Goal: Transaction & Acquisition: Purchase product/service

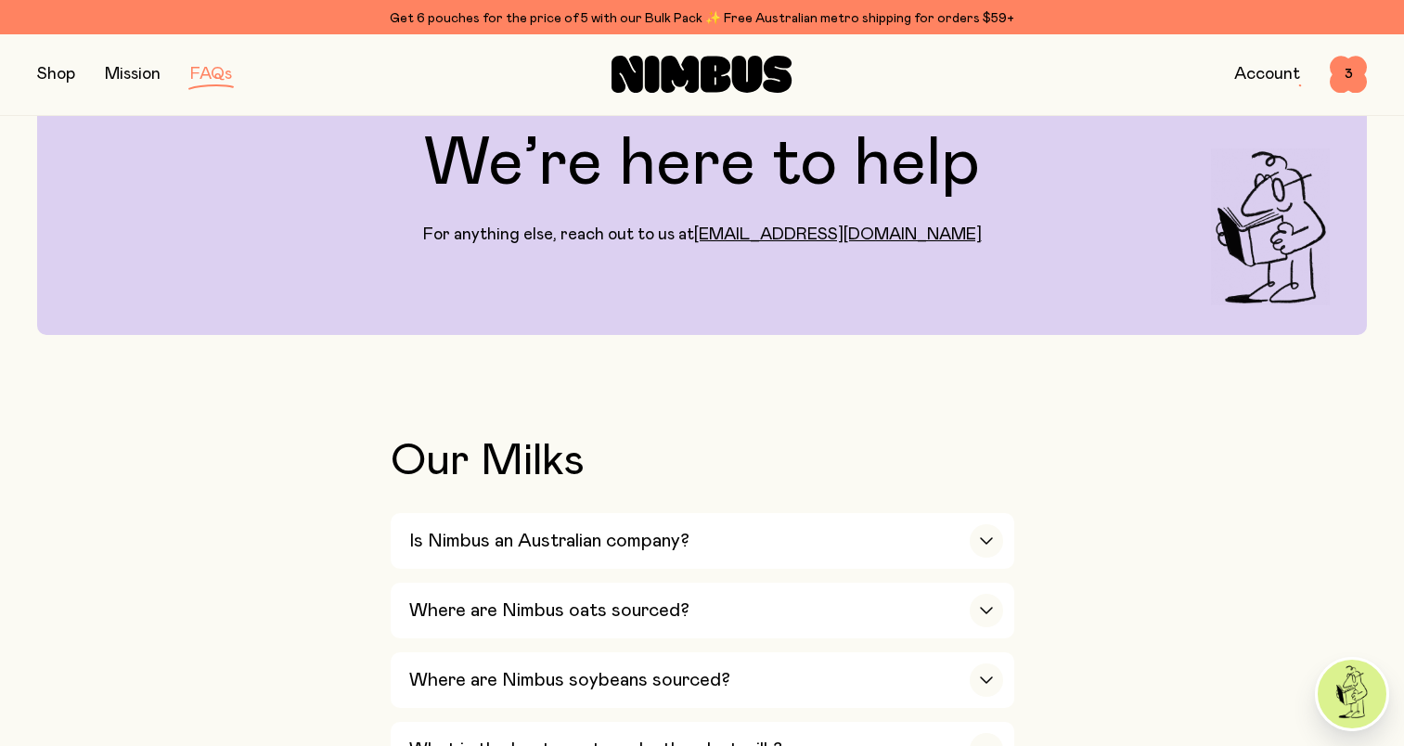
click at [1346, 40] on div "Shop Mission FAQs Account 3 3" at bounding box center [702, 74] width 1330 height 81
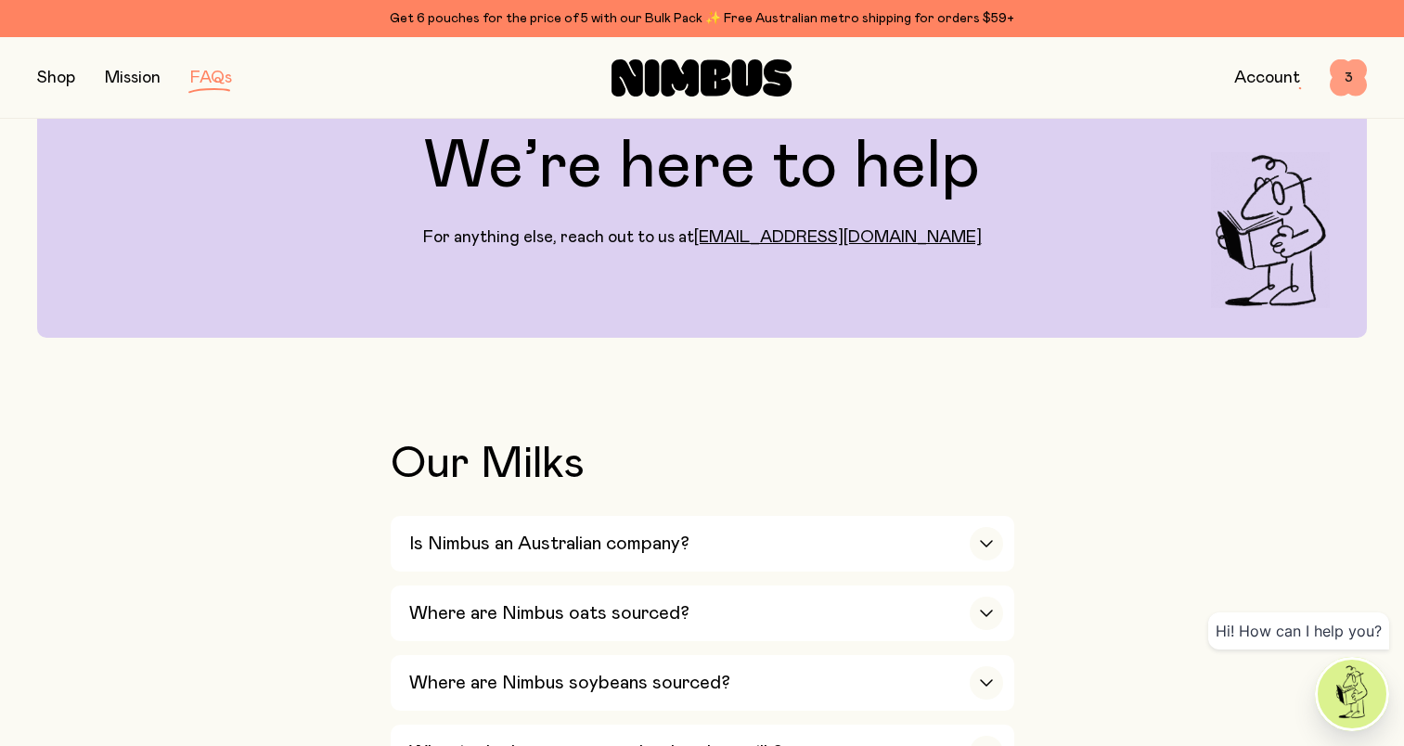
click at [1347, 83] on span "3" at bounding box center [1348, 77] width 37 height 37
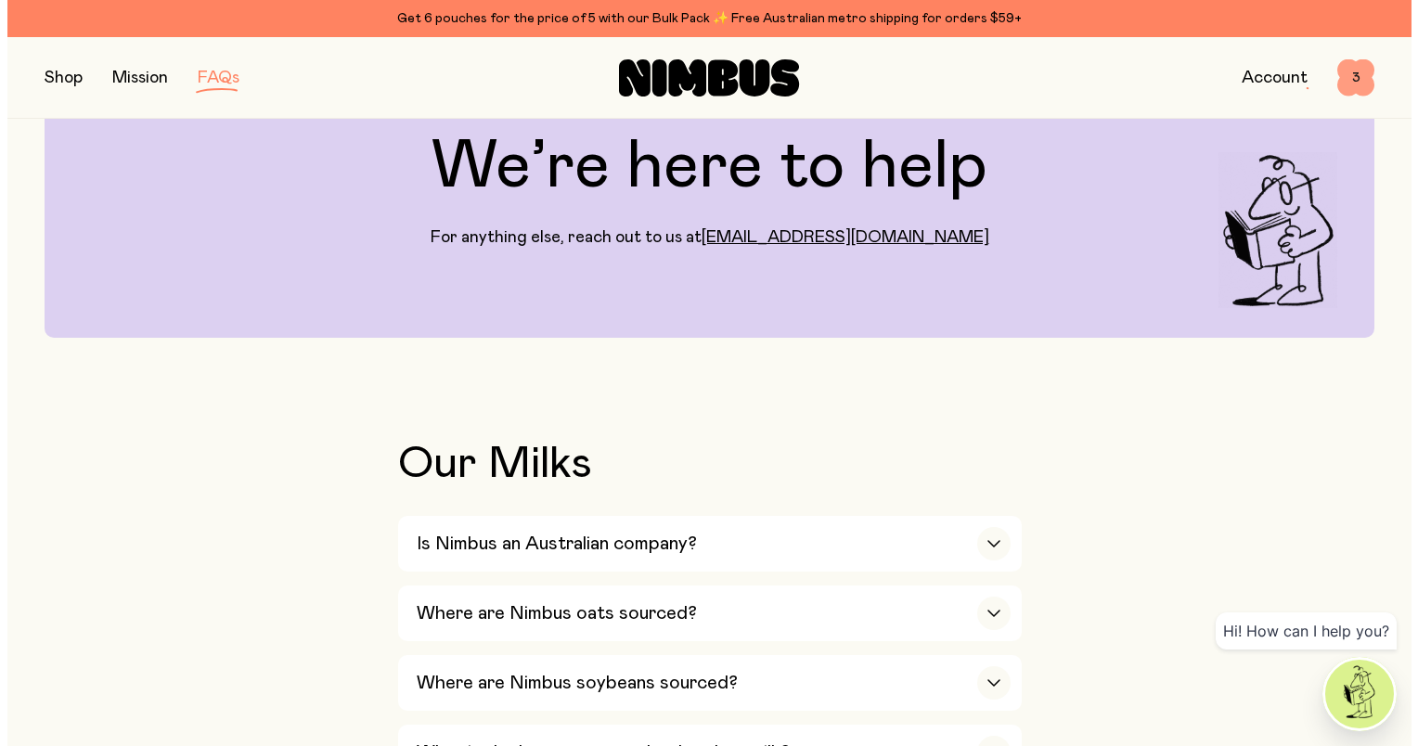
scroll to position [0, 0]
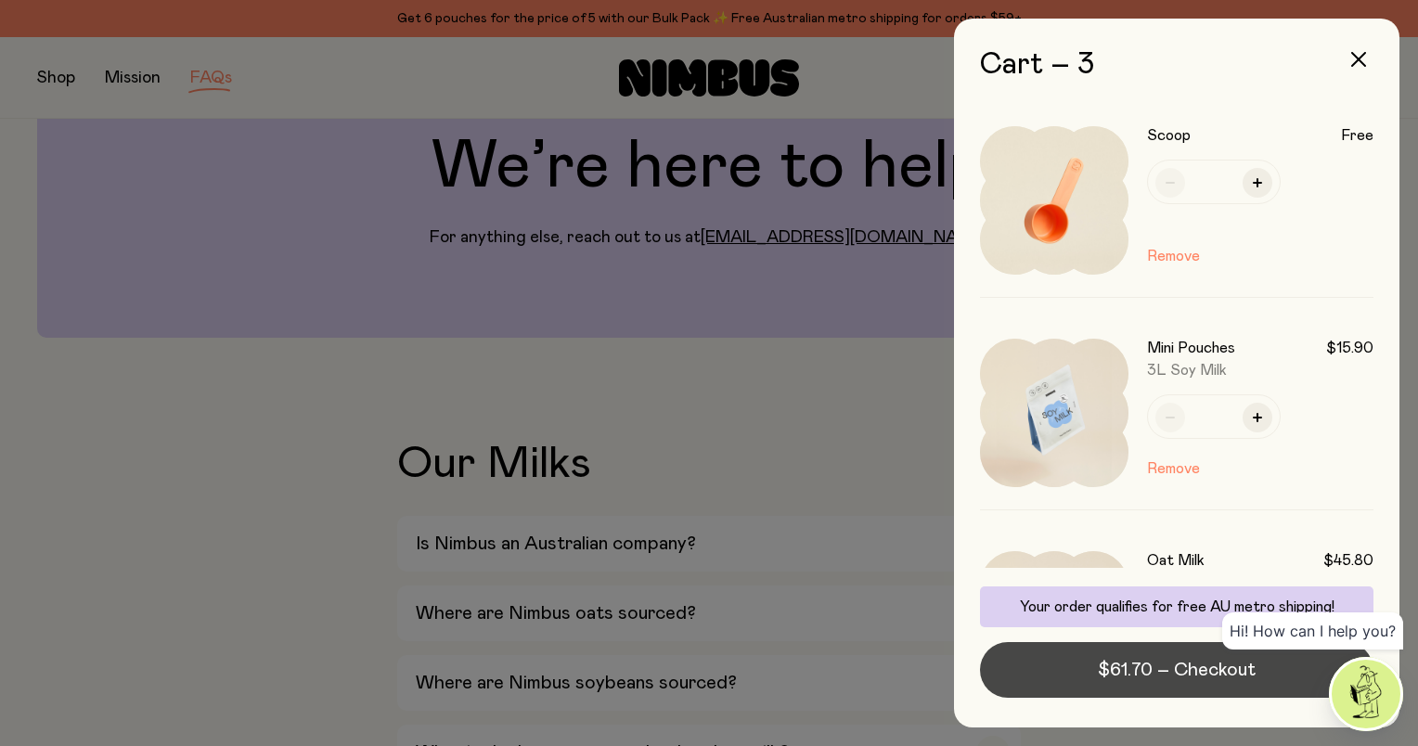
click at [1092, 671] on button "$61.70 – Checkout" at bounding box center [1177, 670] width 394 height 56
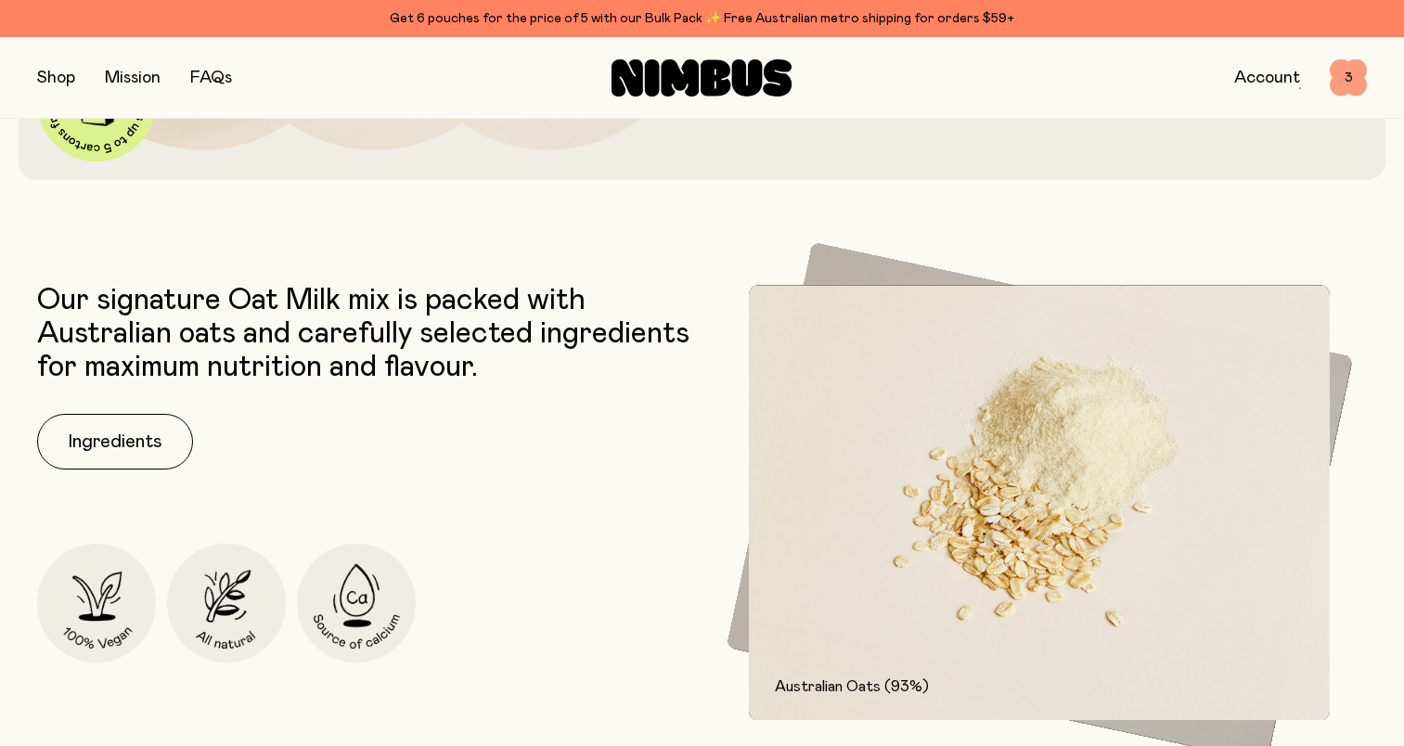
click at [1349, 84] on span "3" at bounding box center [1348, 77] width 37 height 37
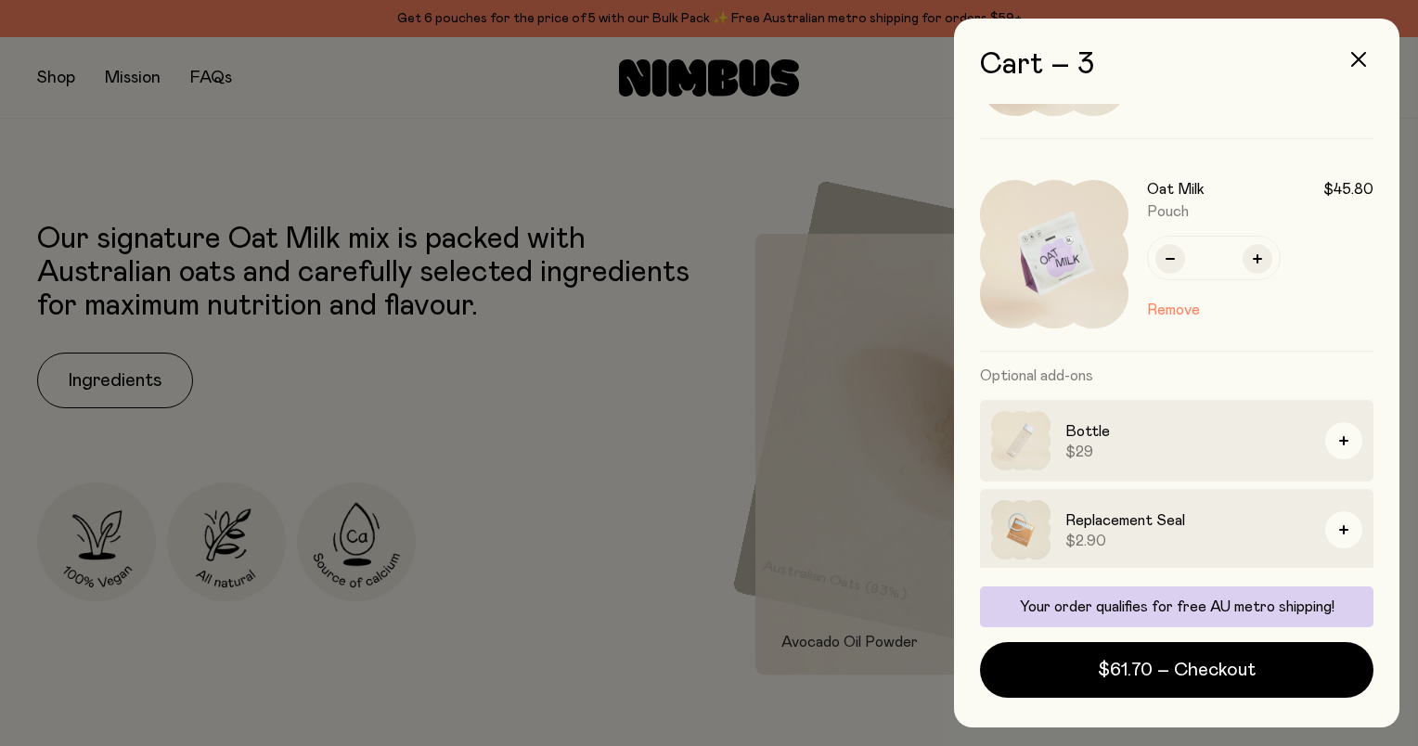
scroll to position [374, 0]
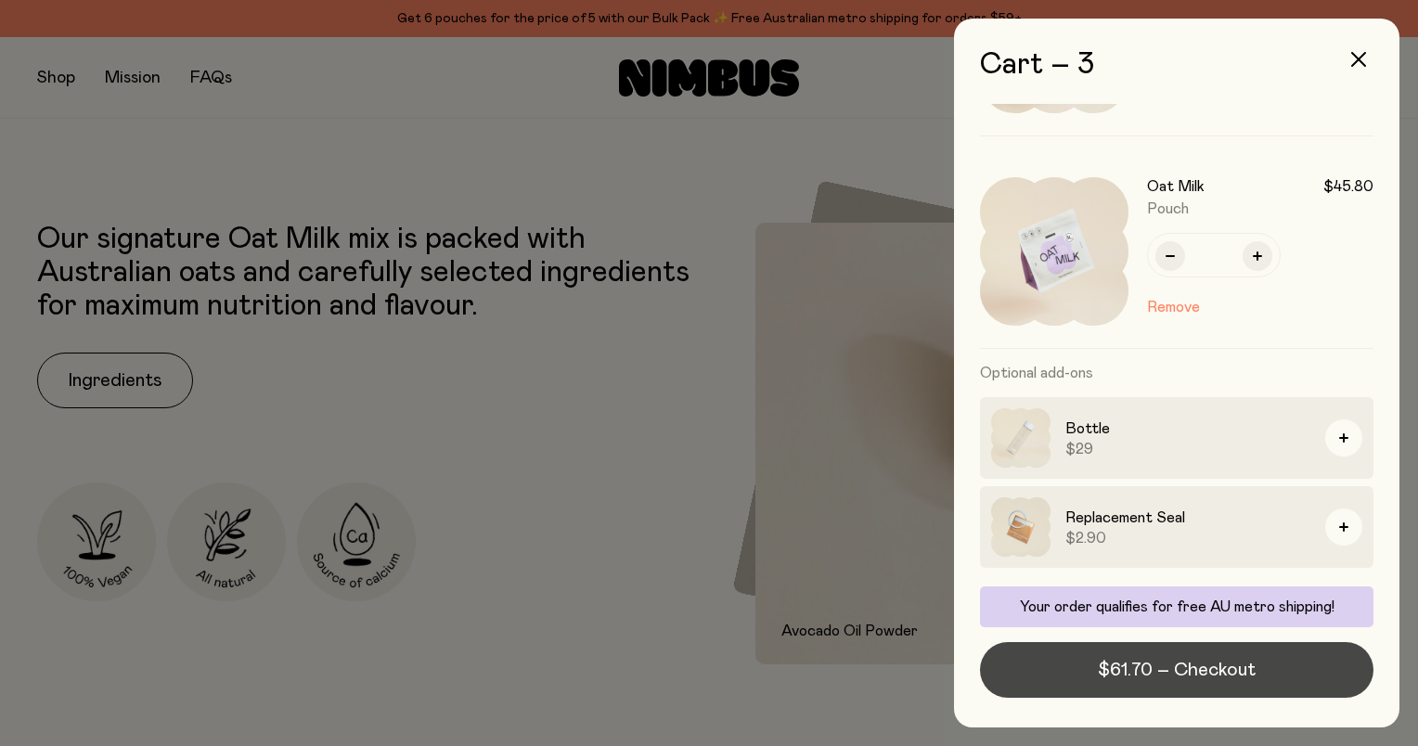
click at [1103, 661] on span "$61.70 – Checkout" at bounding box center [1177, 670] width 158 height 26
click at [1127, 673] on span "$61.70 – Checkout" at bounding box center [1177, 670] width 158 height 26
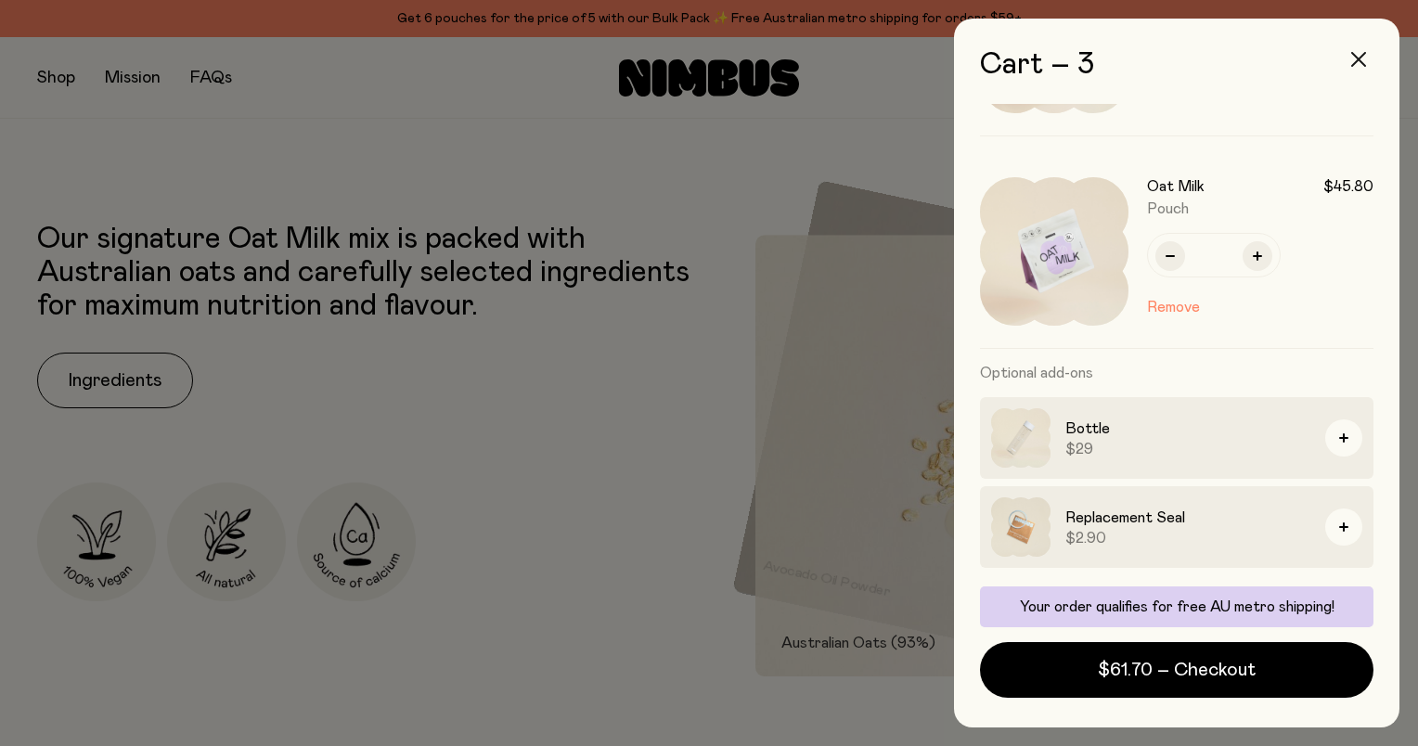
click at [1359, 56] on icon "button" at bounding box center [1358, 59] width 15 height 15
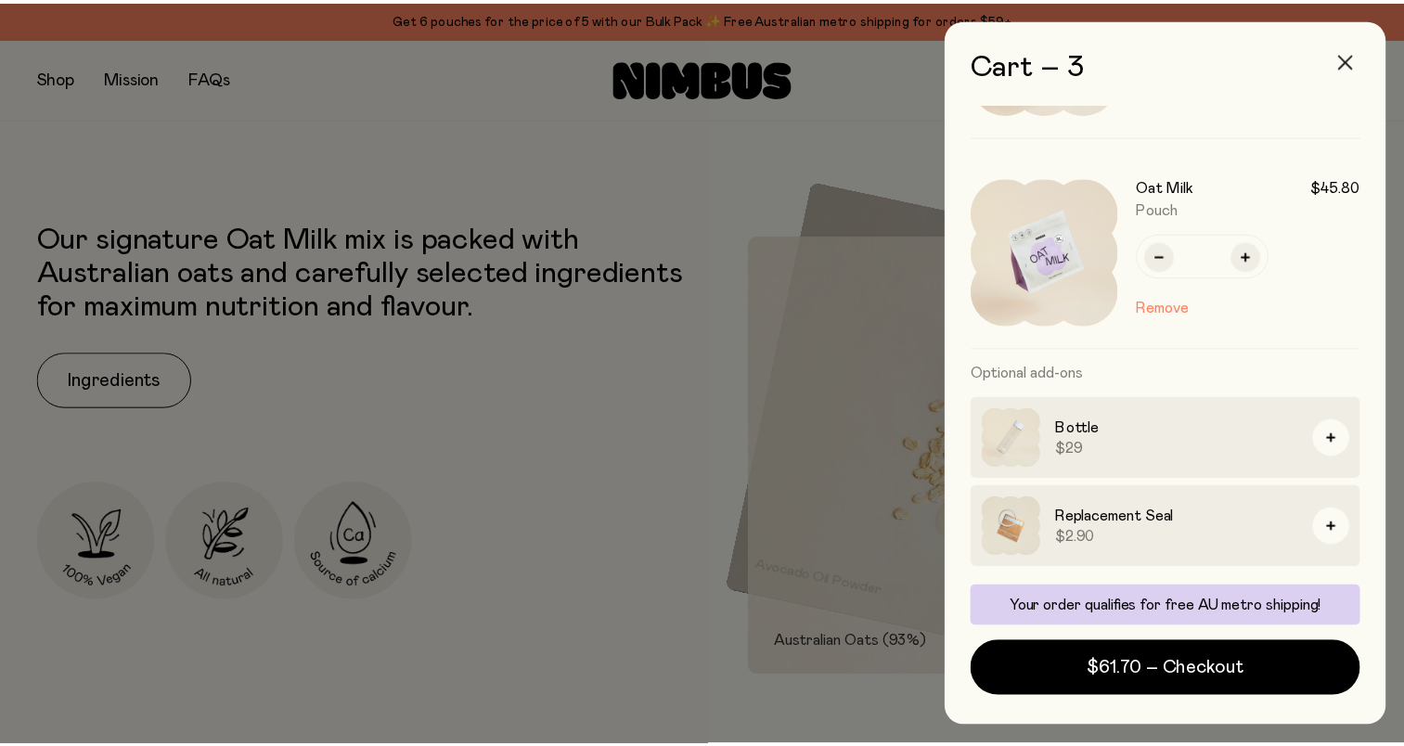
scroll to position [743, 0]
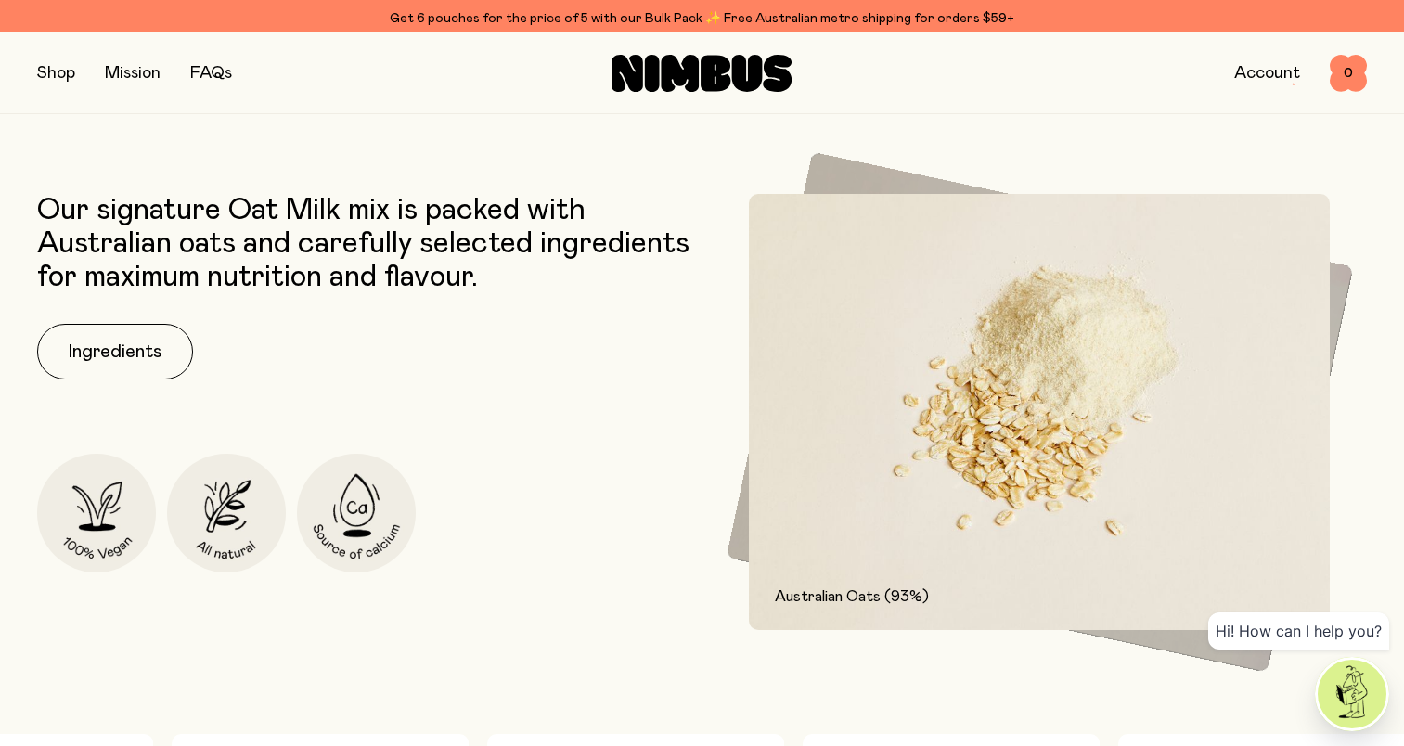
scroll to position [762, 0]
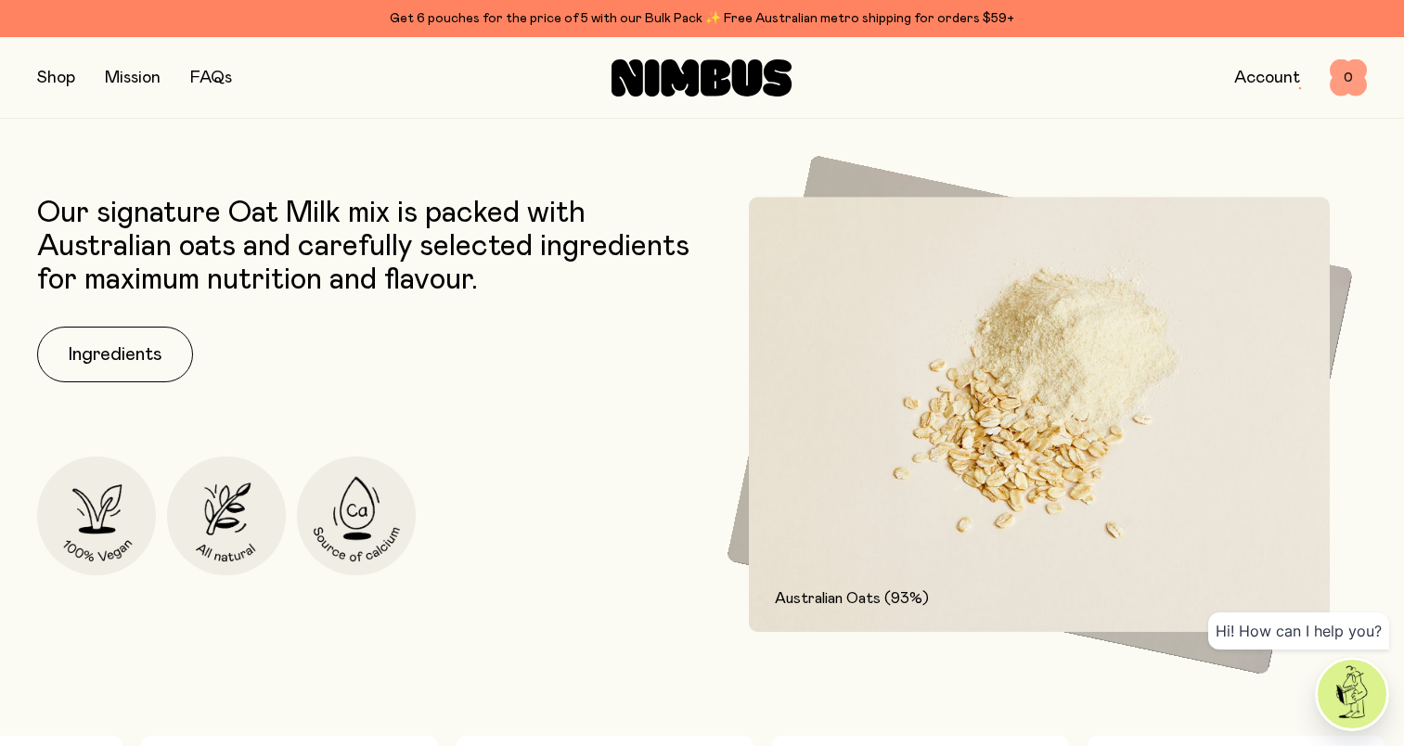
click at [1343, 80] on span "0" at bounding box center [1348, 77] width 37 height 37
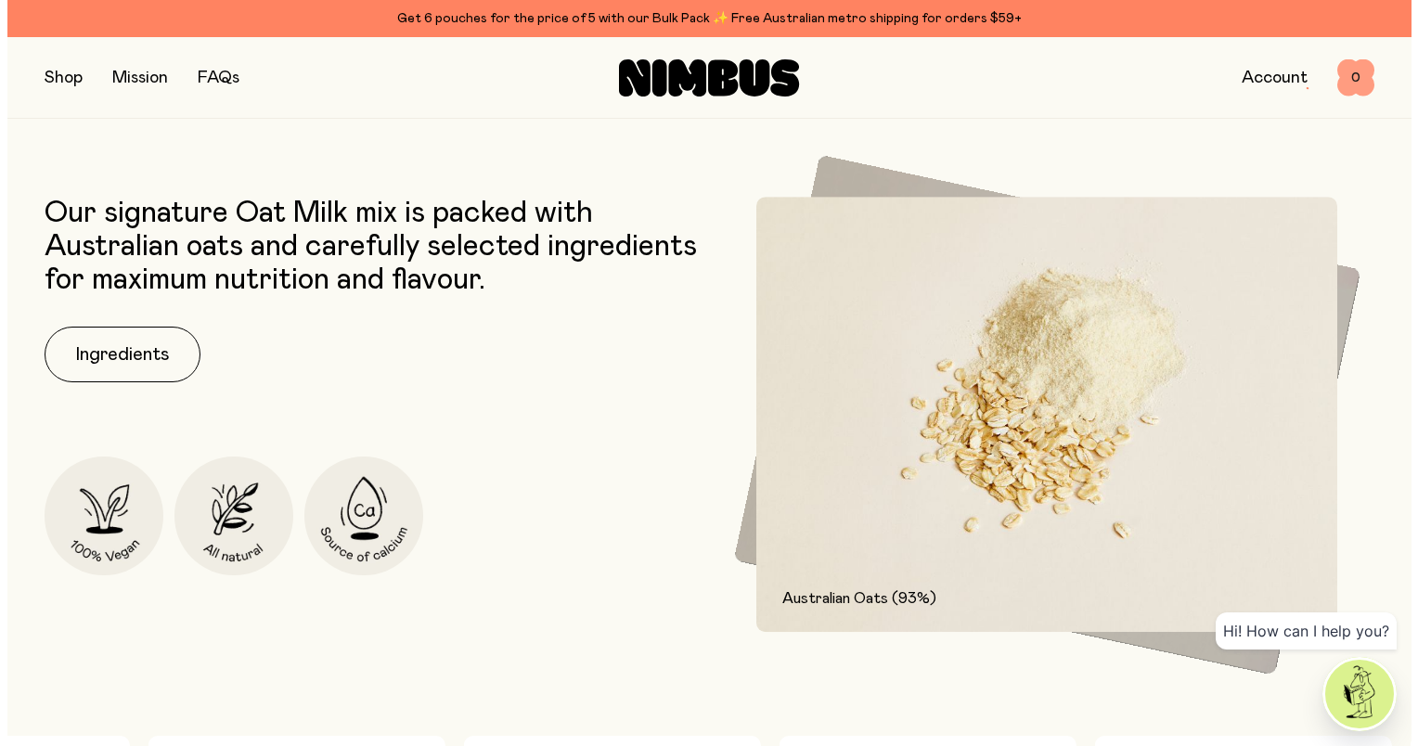
scroll to position [0, 0]
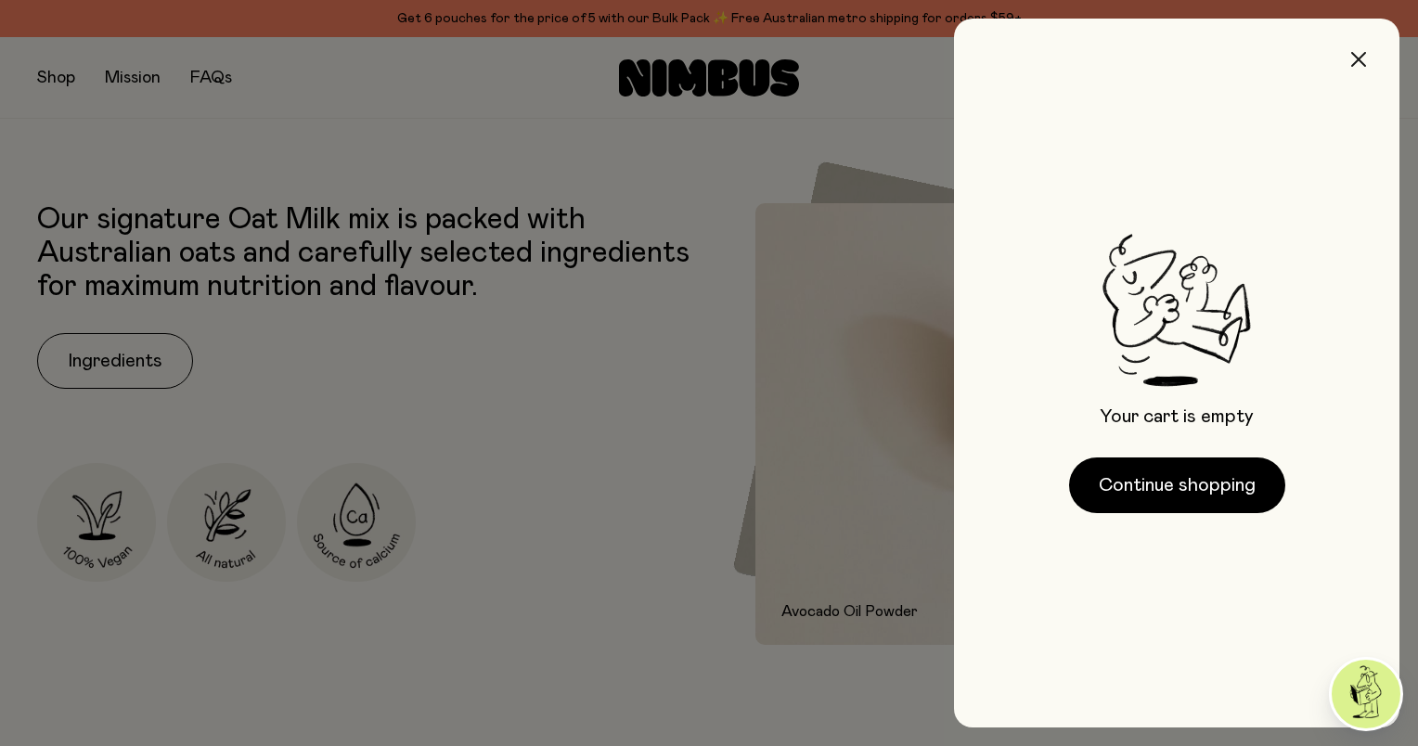
click at [1363, 60] on icon "button" at bounding box center [1358, 59] width 15 height 15
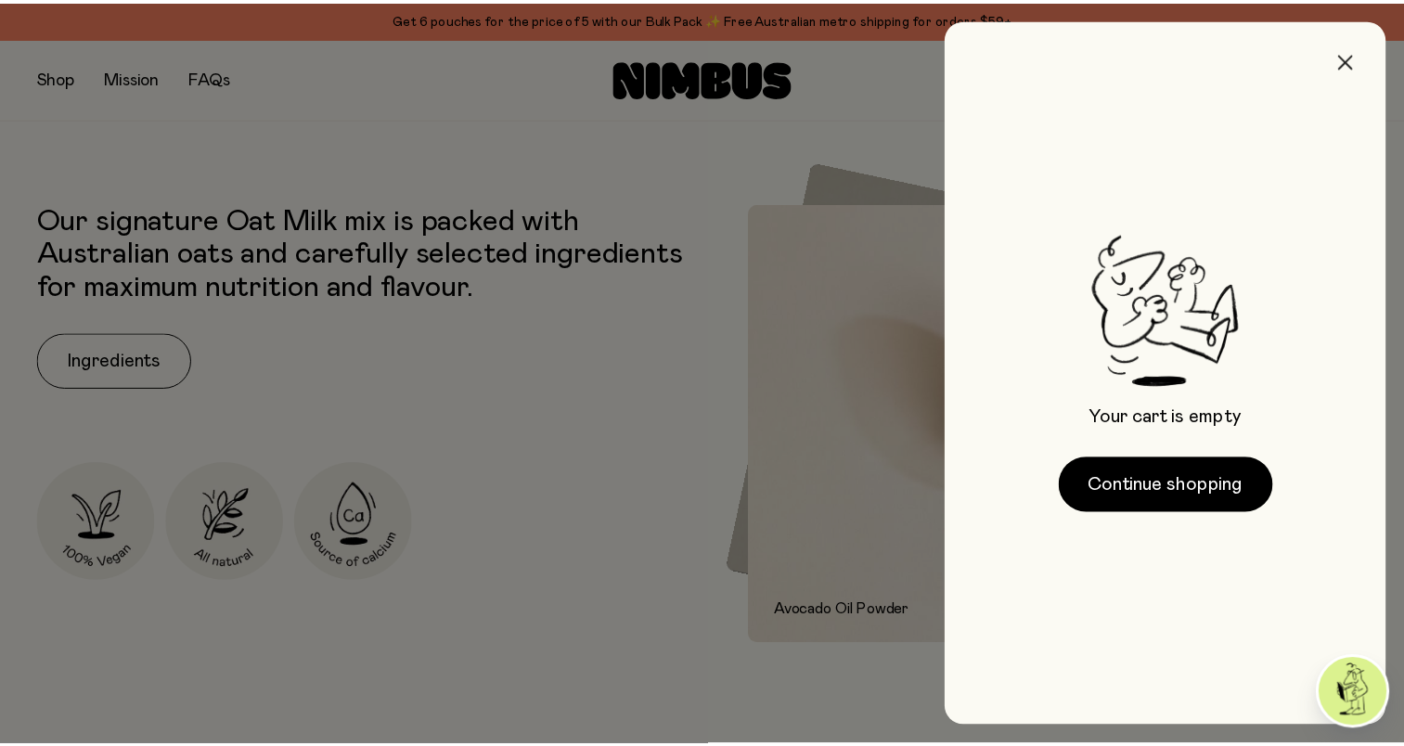
scroll to position [762, 0]
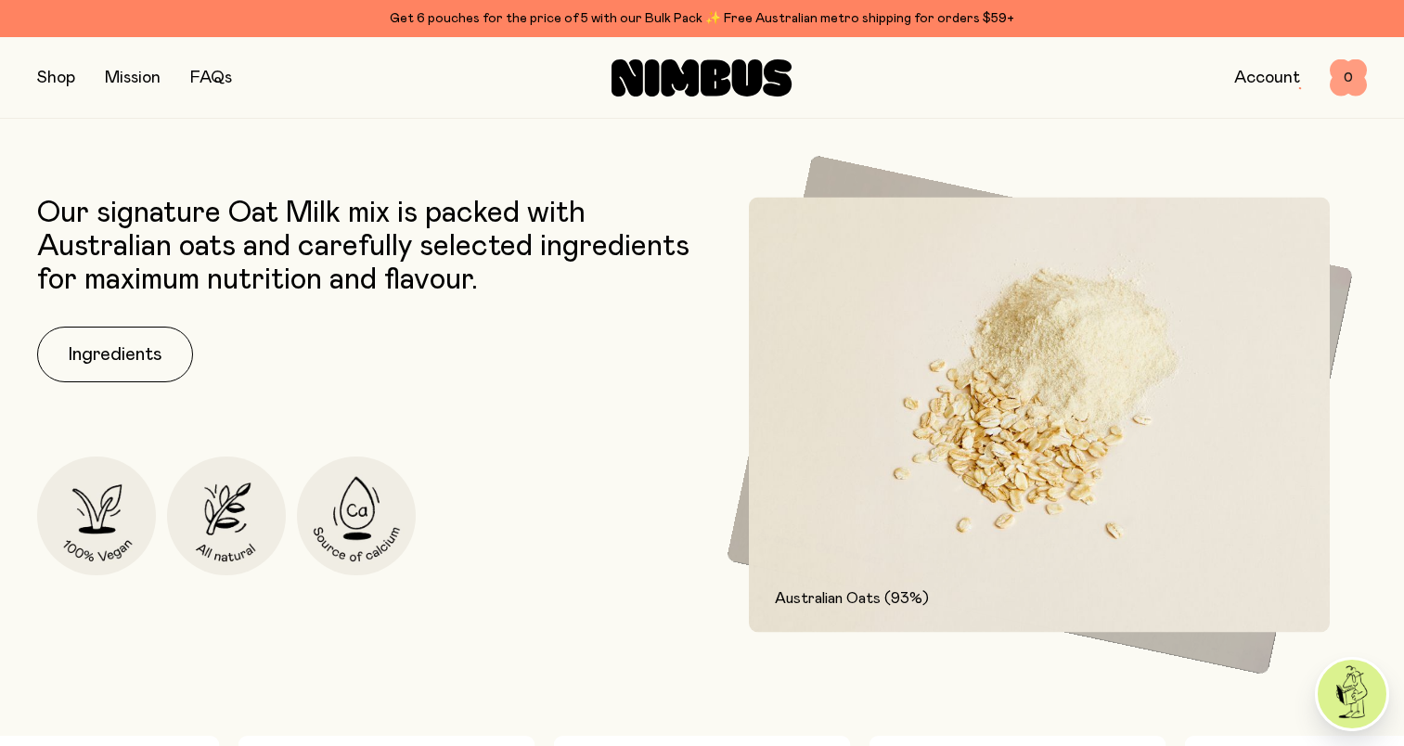
click at [1340, 76] on span "0" at bounding box center [1348, 77] width 37 height 37
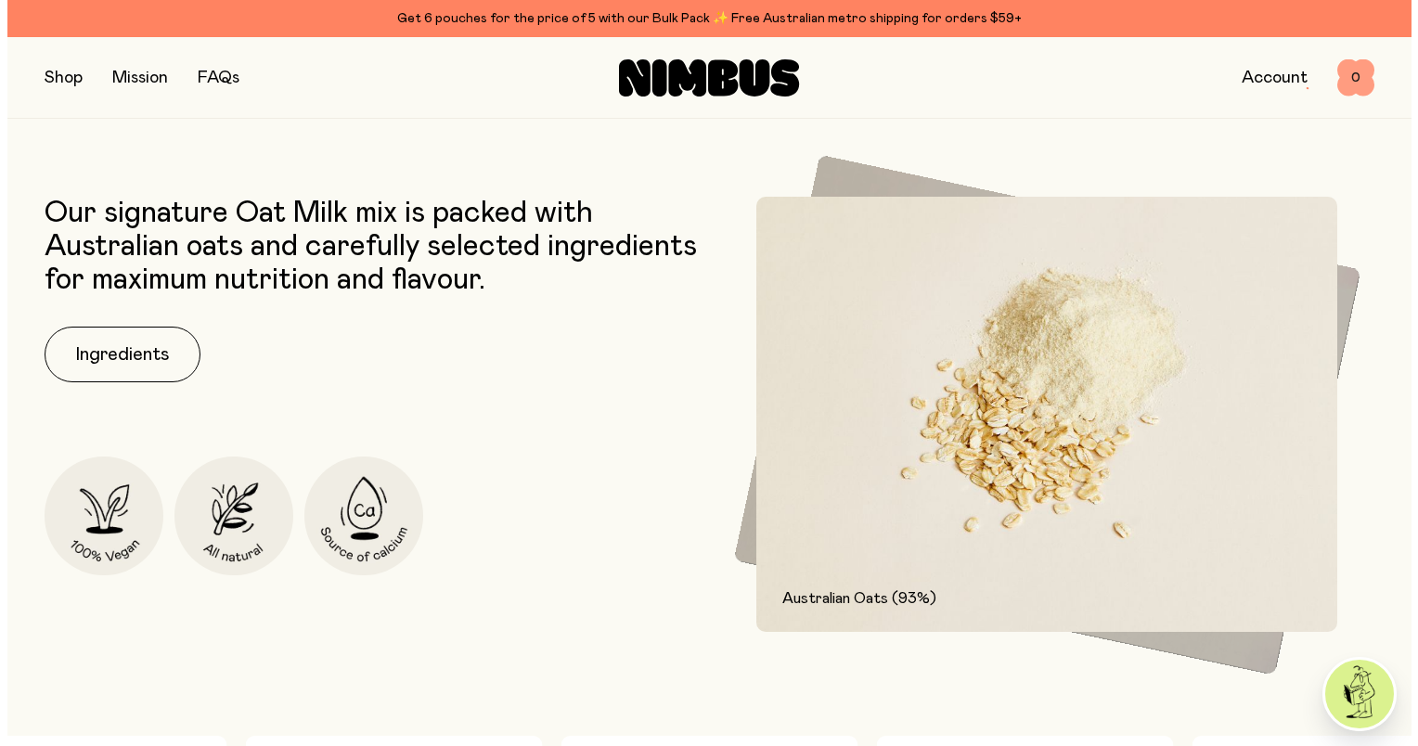
scroll to position [0, 0]
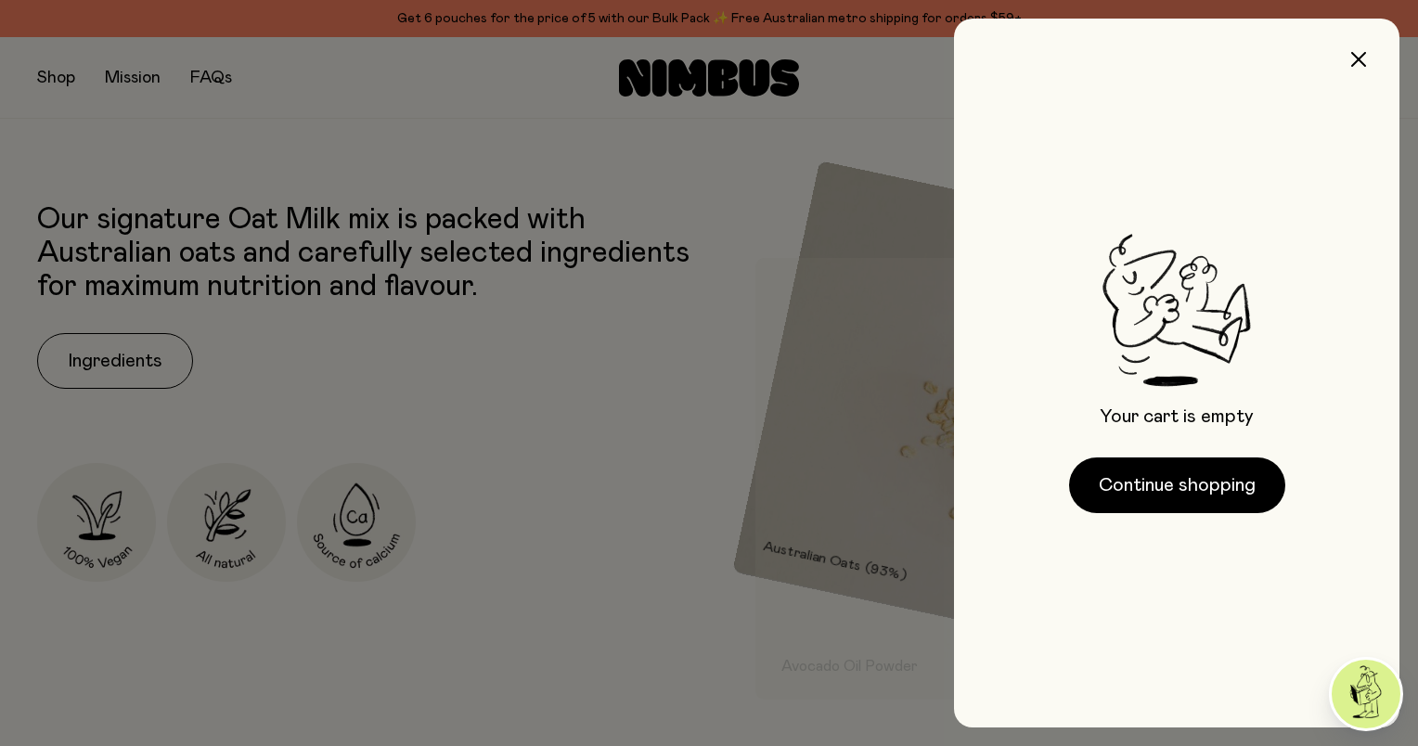
click at [446, 500] on div at bounding box center [709, 373] width 1418 height 746
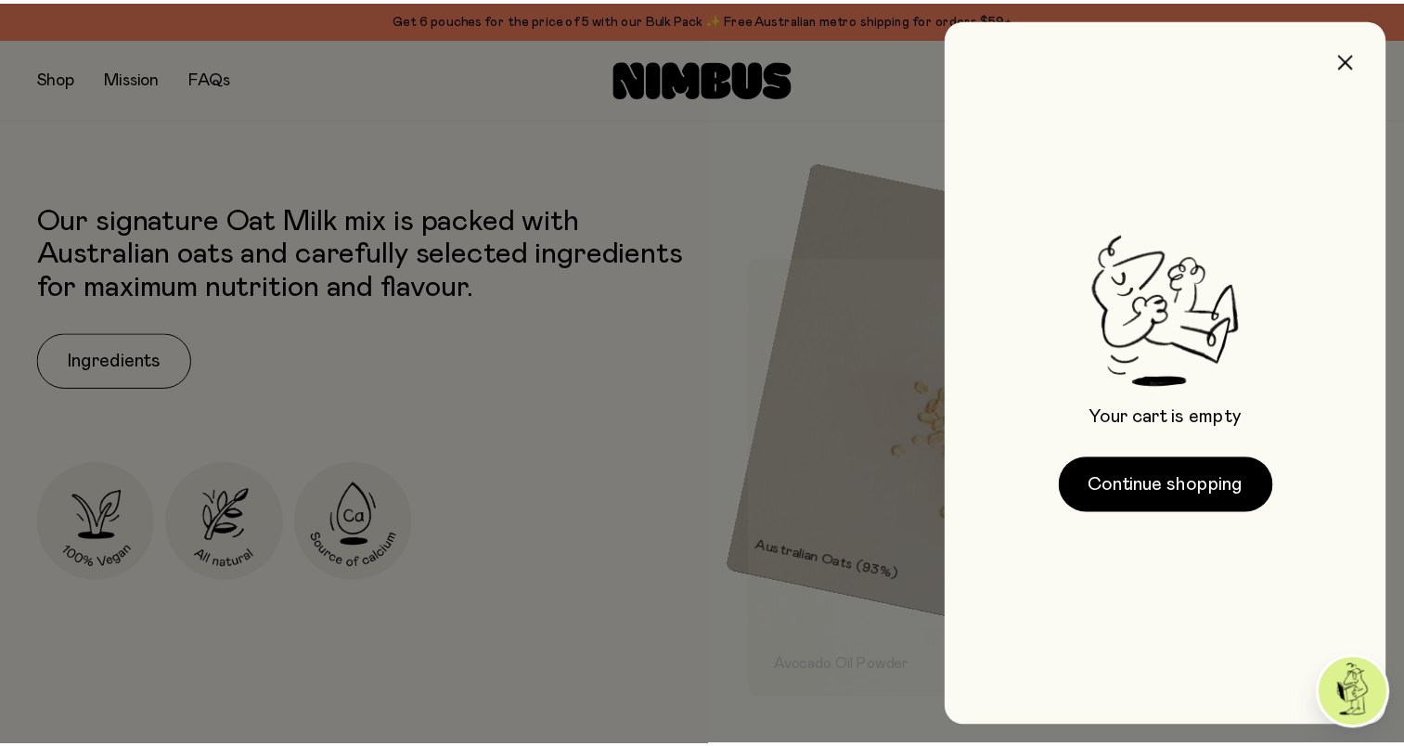
scroll to position [762, 0]
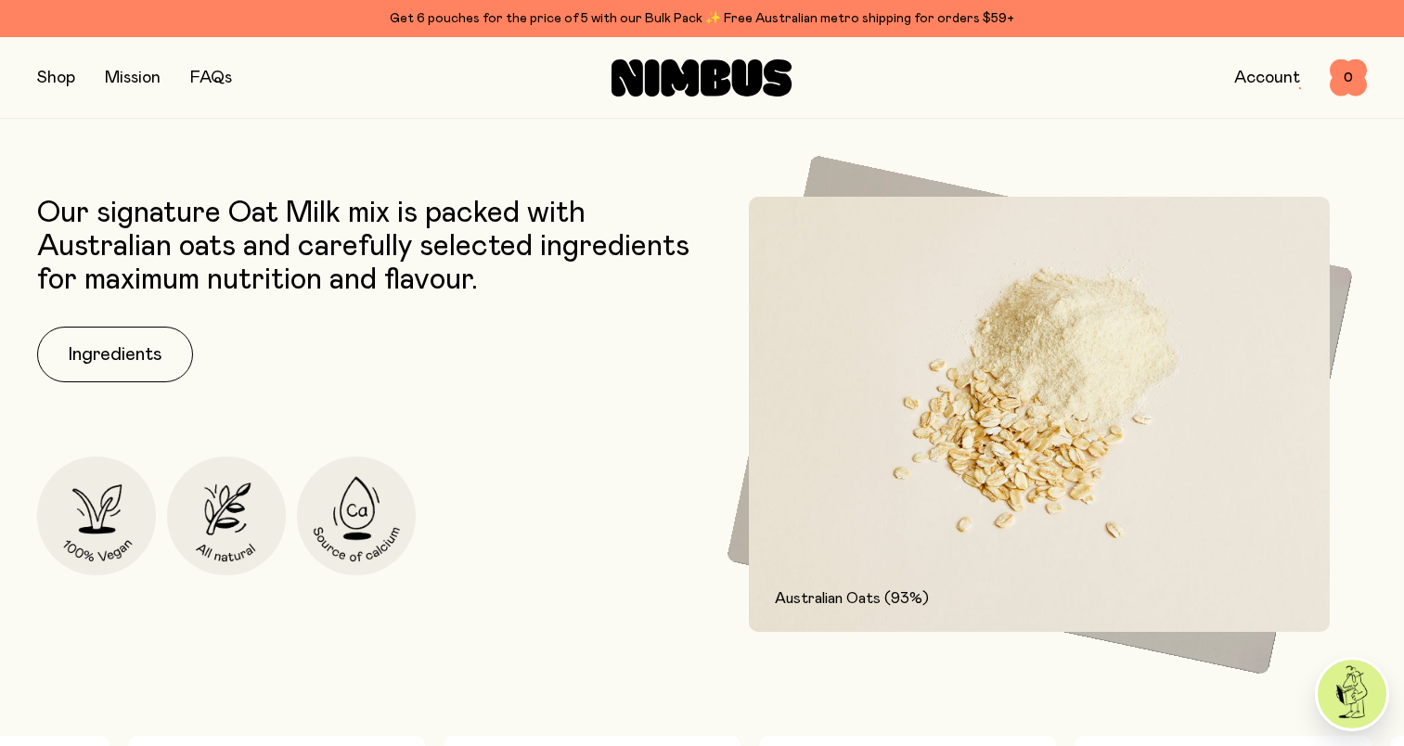
click at [50, 76] on button "button" at bounding box center [56, 78] width 38 height 26
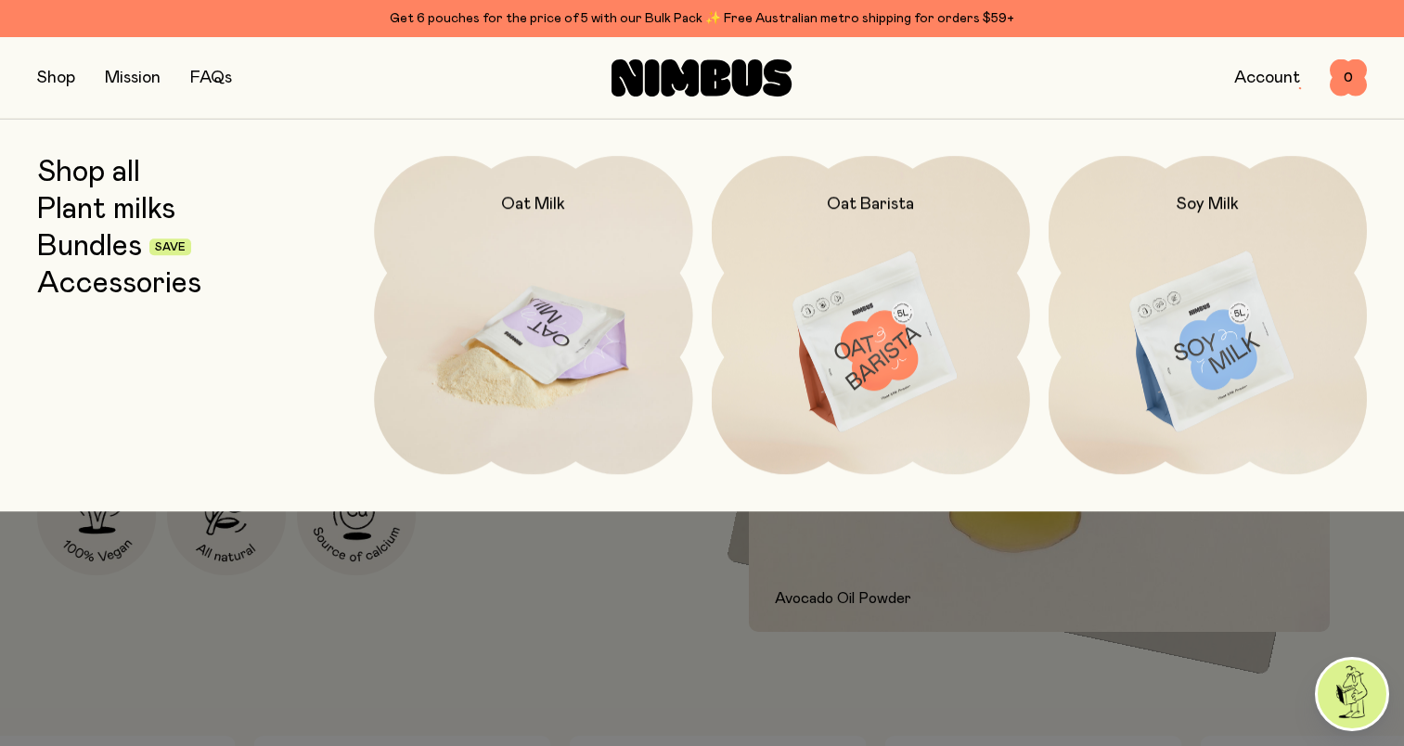
click at [540, 317] on img at bounding box center [533, 343] width 318 height 374
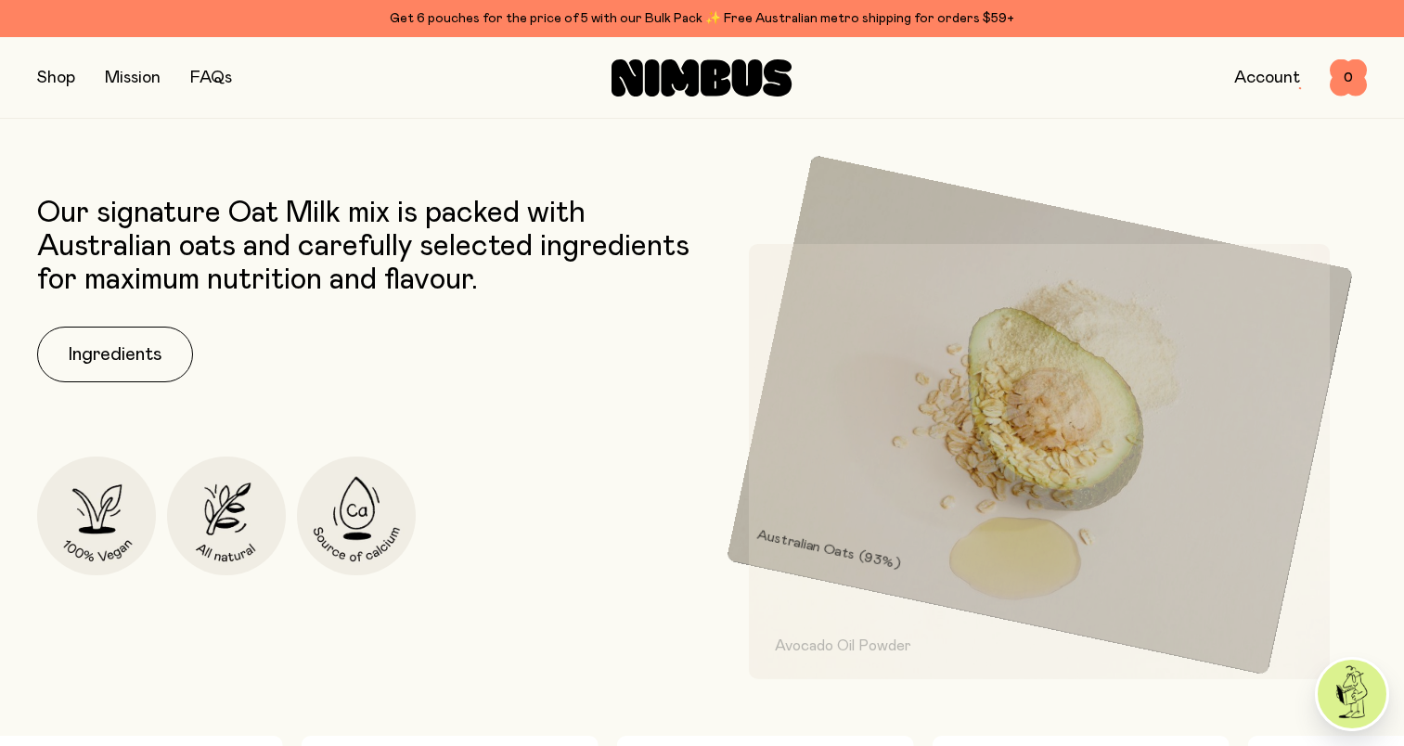
click at [53, 78] on button "button" at bounding box center [56, 78] width 38 height 26
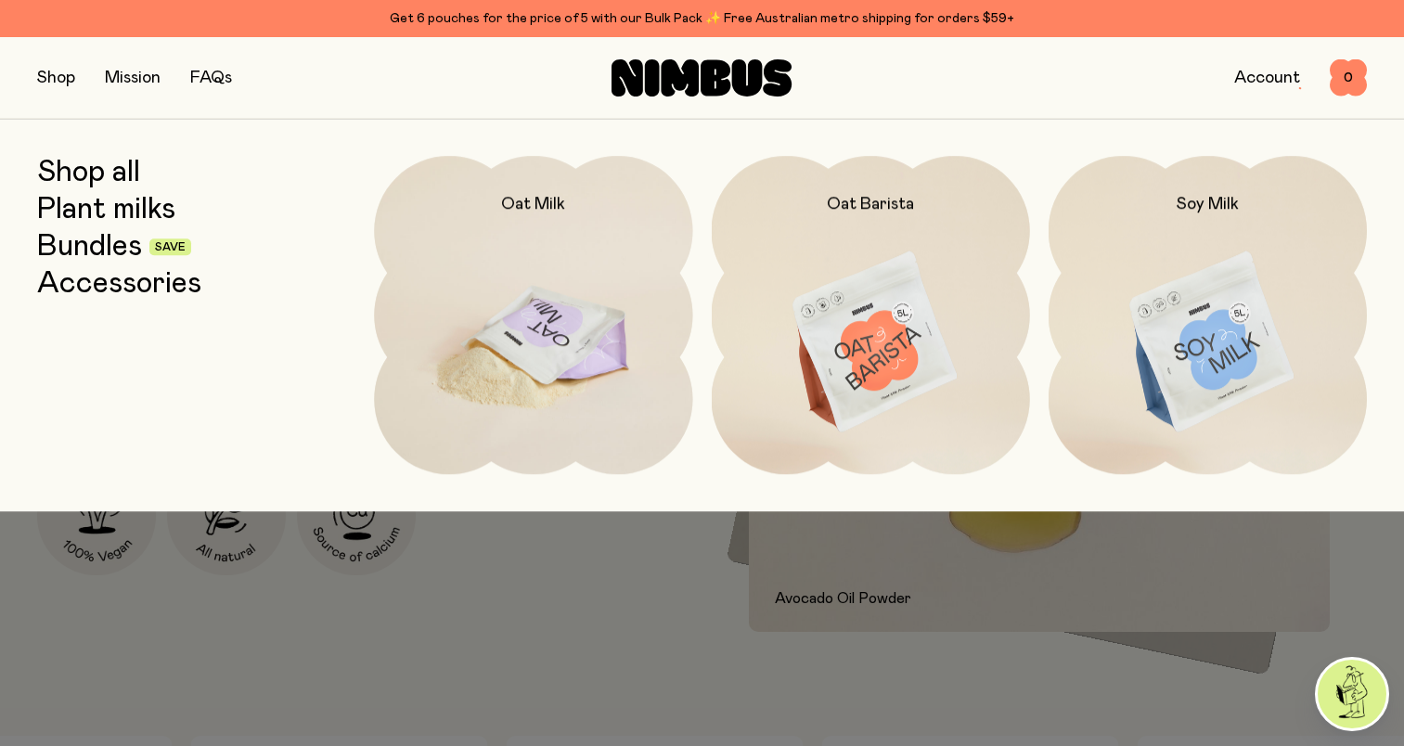
click at [540, 355] on img at bounding box center [533, 343] width 318 height 374
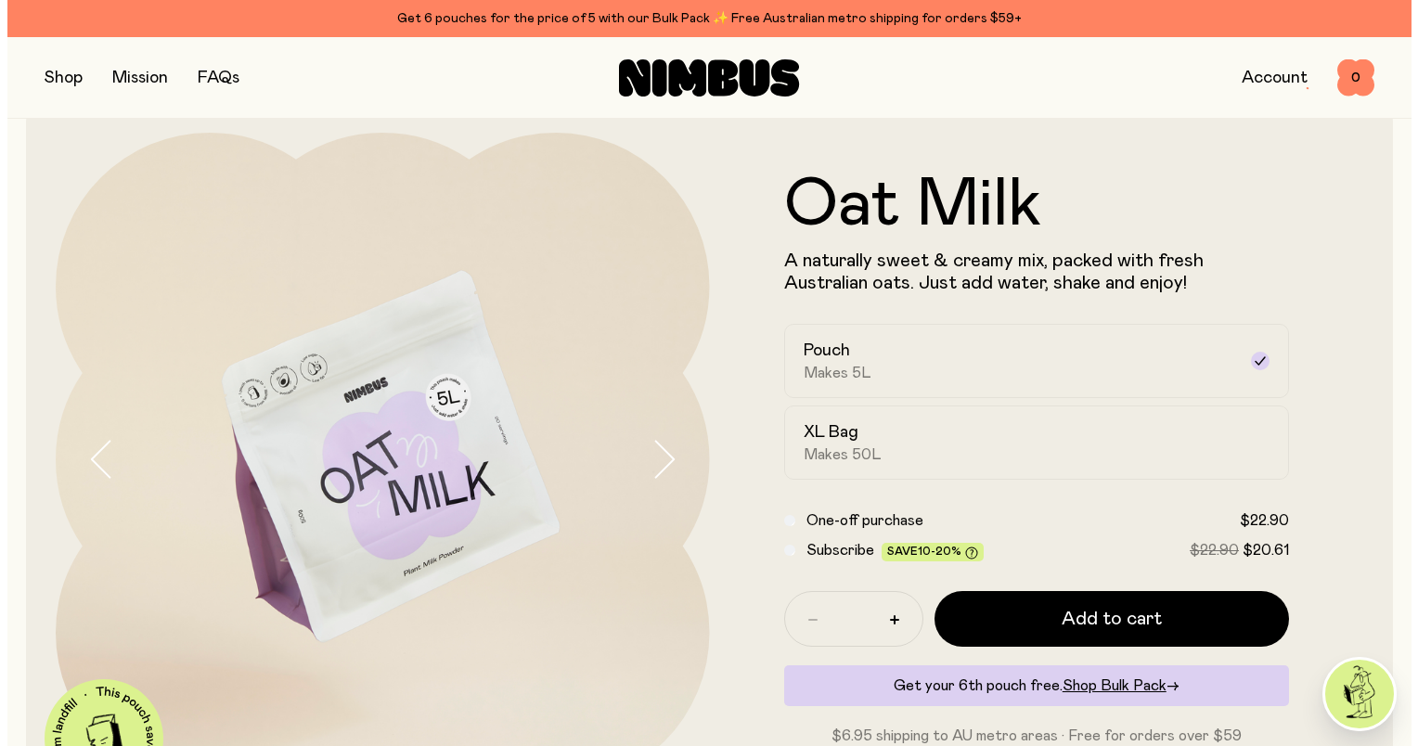
scroll to position [0, 0]
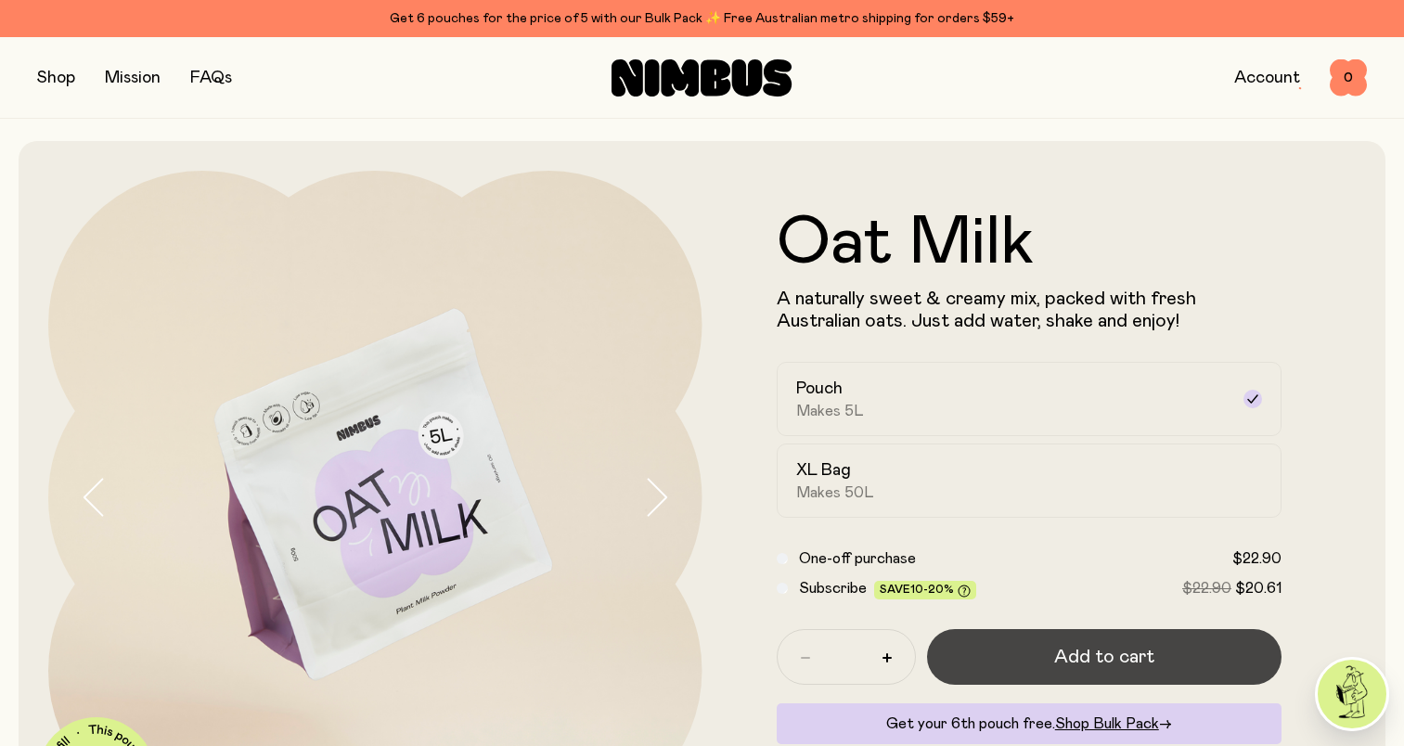
click at [1089, 662] on span "Add to cart" at bounding box center [1104, 657] width 100 height 26
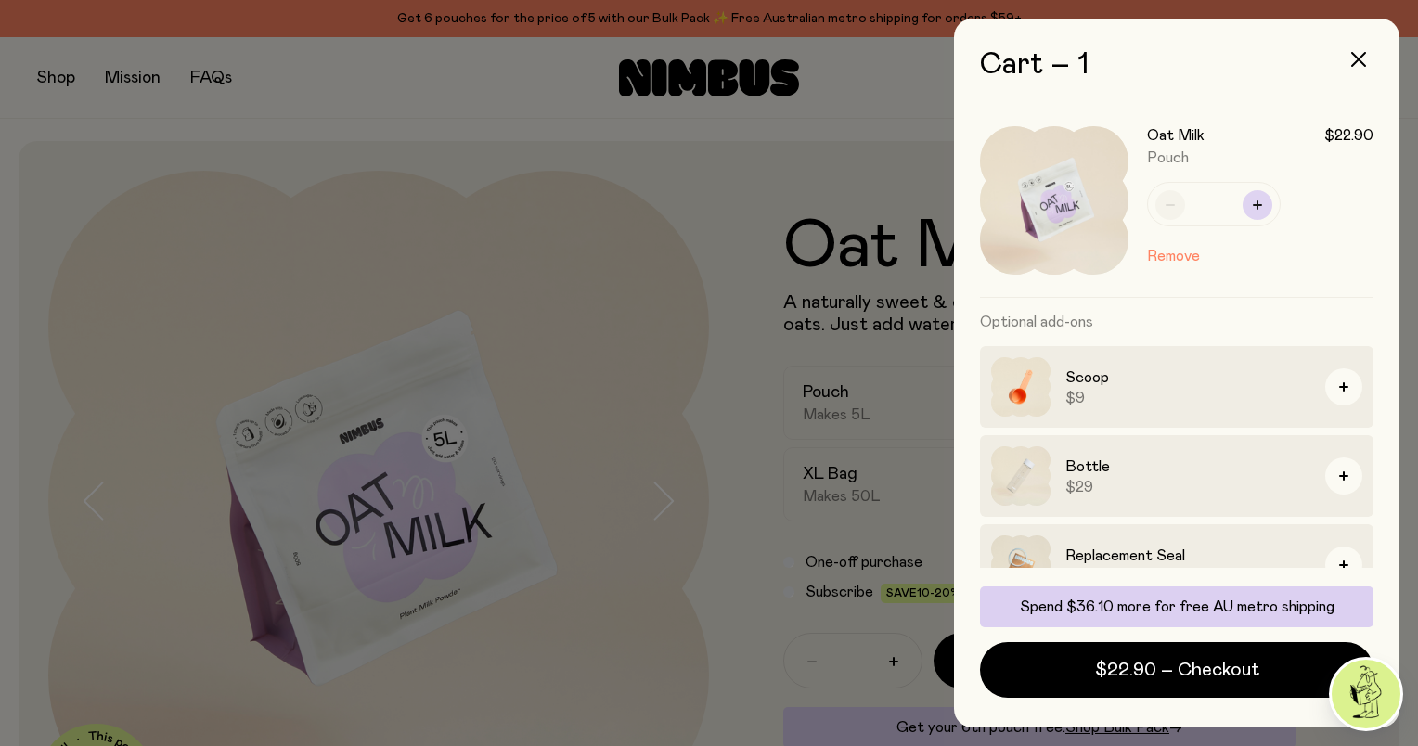
click at [1257, 201] on icon "button" at bounding box center [1257, 204] width 9 height 9
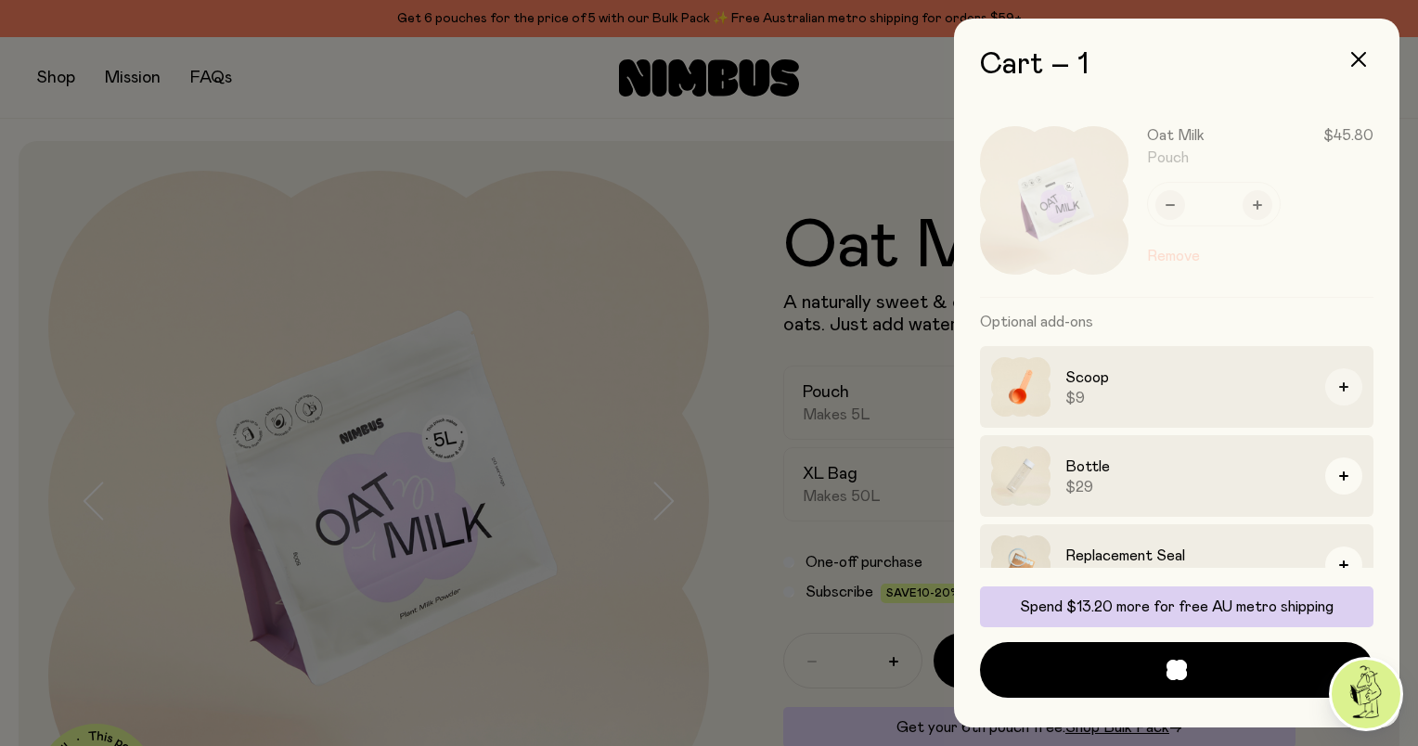
click at [1325, 385] on button "button" at bounding box center [1343, 386] width 37 height 37
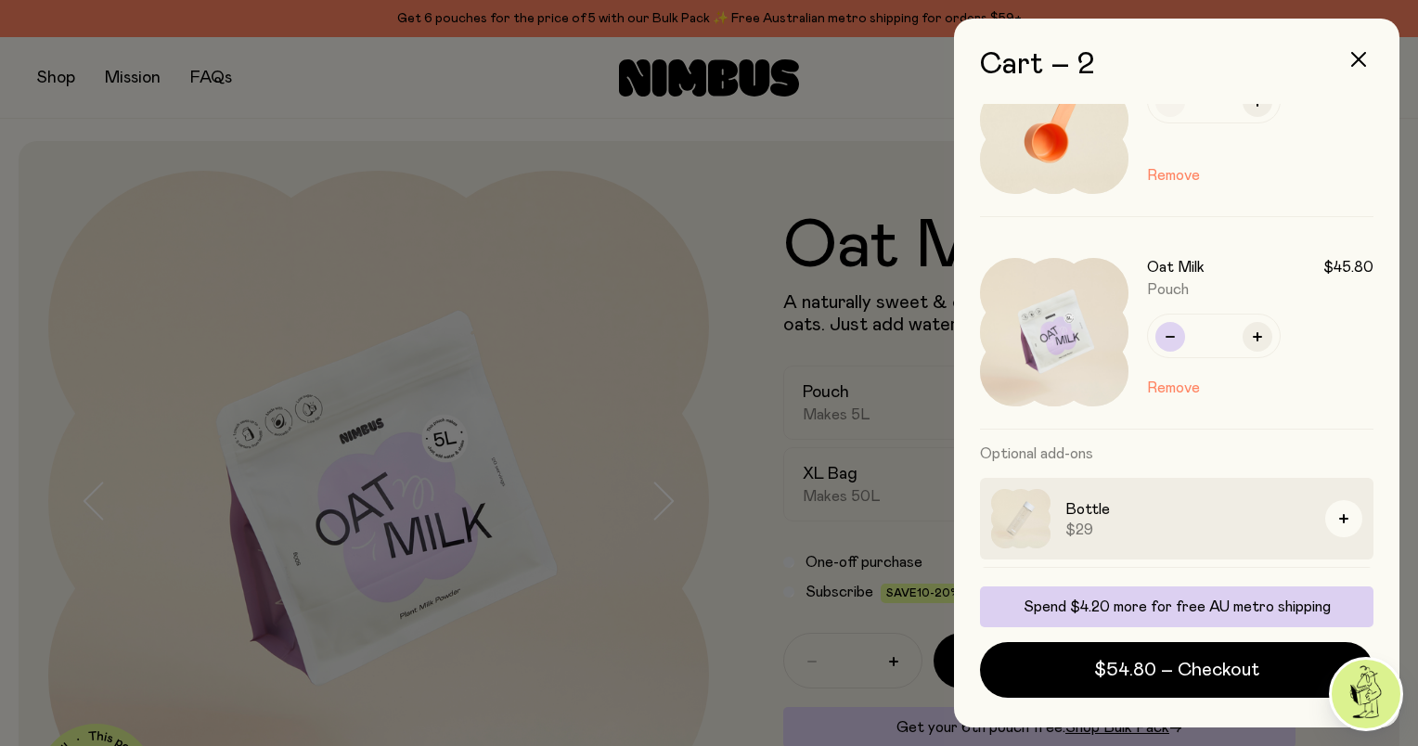
scroll to position [162, 0]
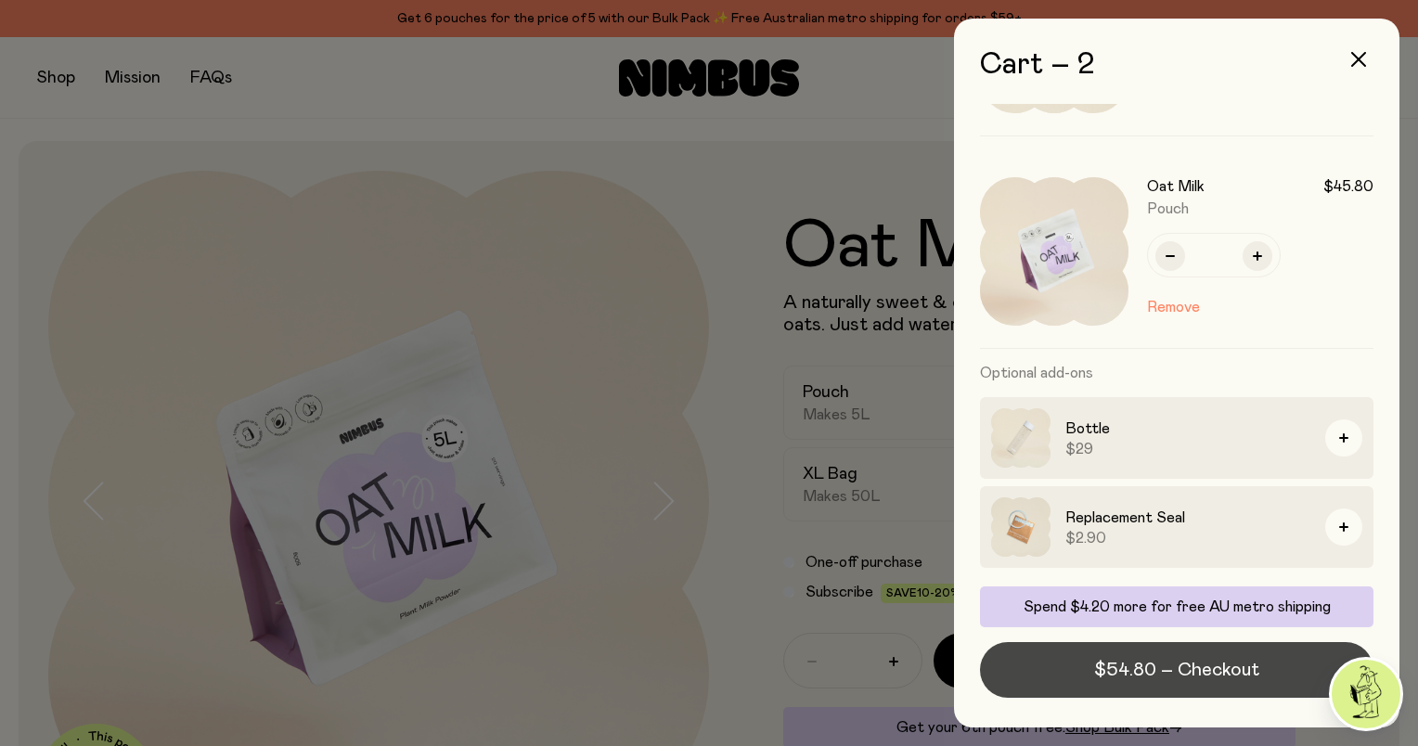
click at [1151, 671] on span "$54.80 – Checkout" at bounding box center [1176, 670] width 165 height 26
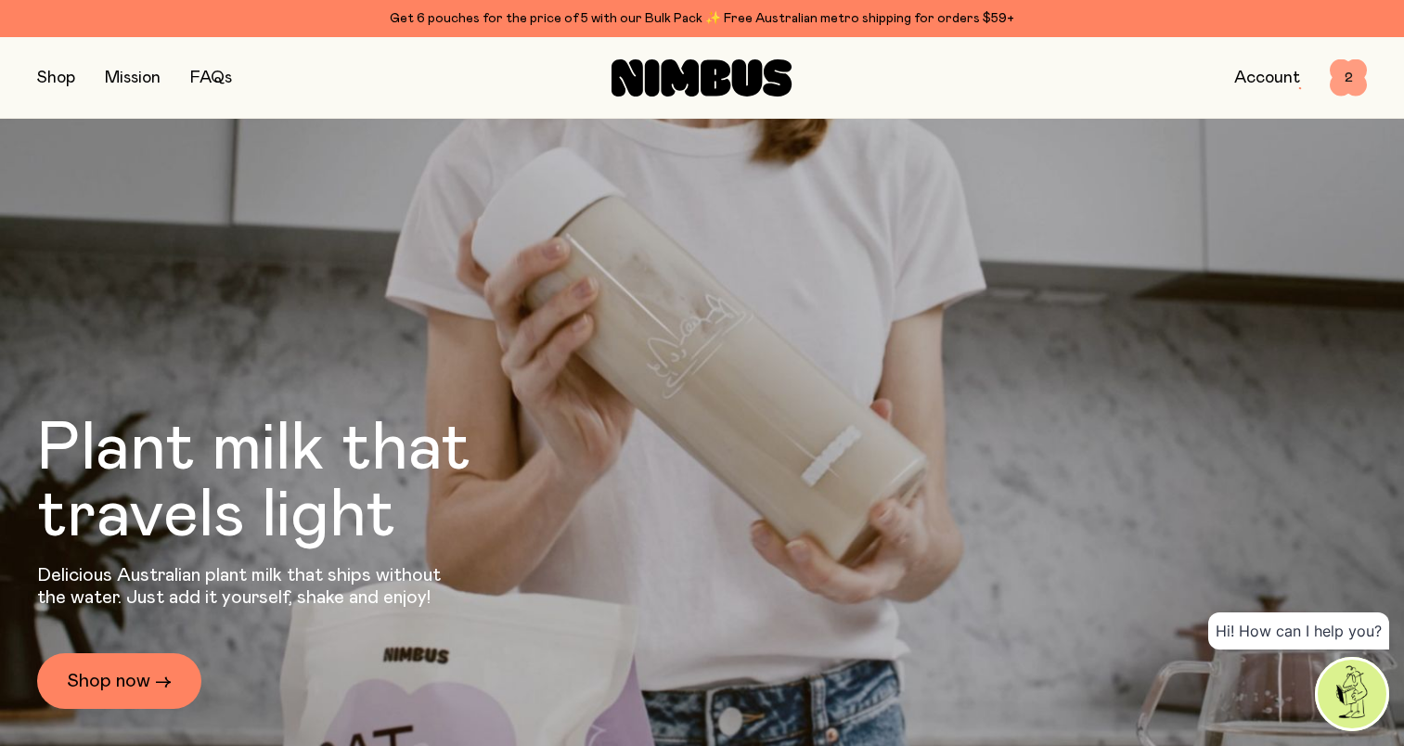
click at [1341, 81] on span "2" at bounding box center [1348, 77] width 37 height 37
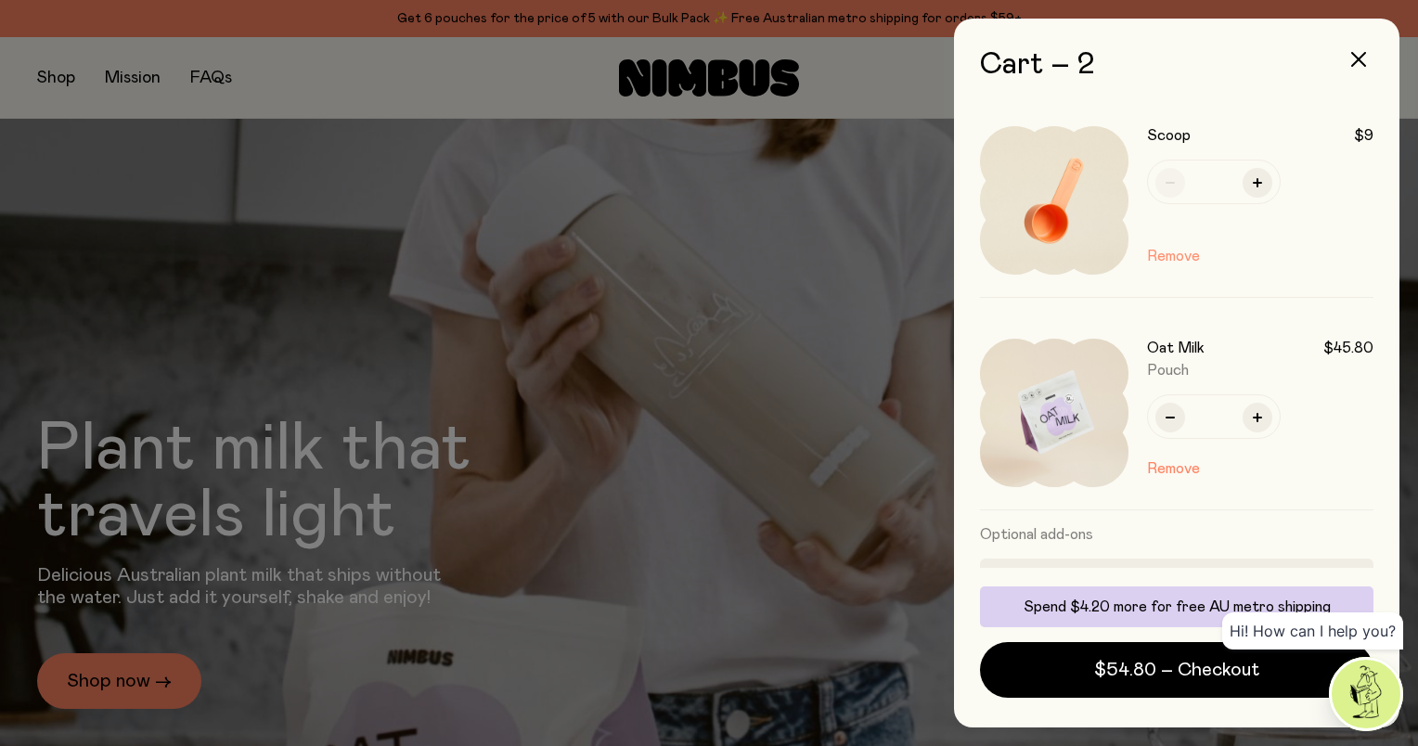
click at [1158, 256] on button "Remove" at bounding box center [1173, 256] width 53 height 22
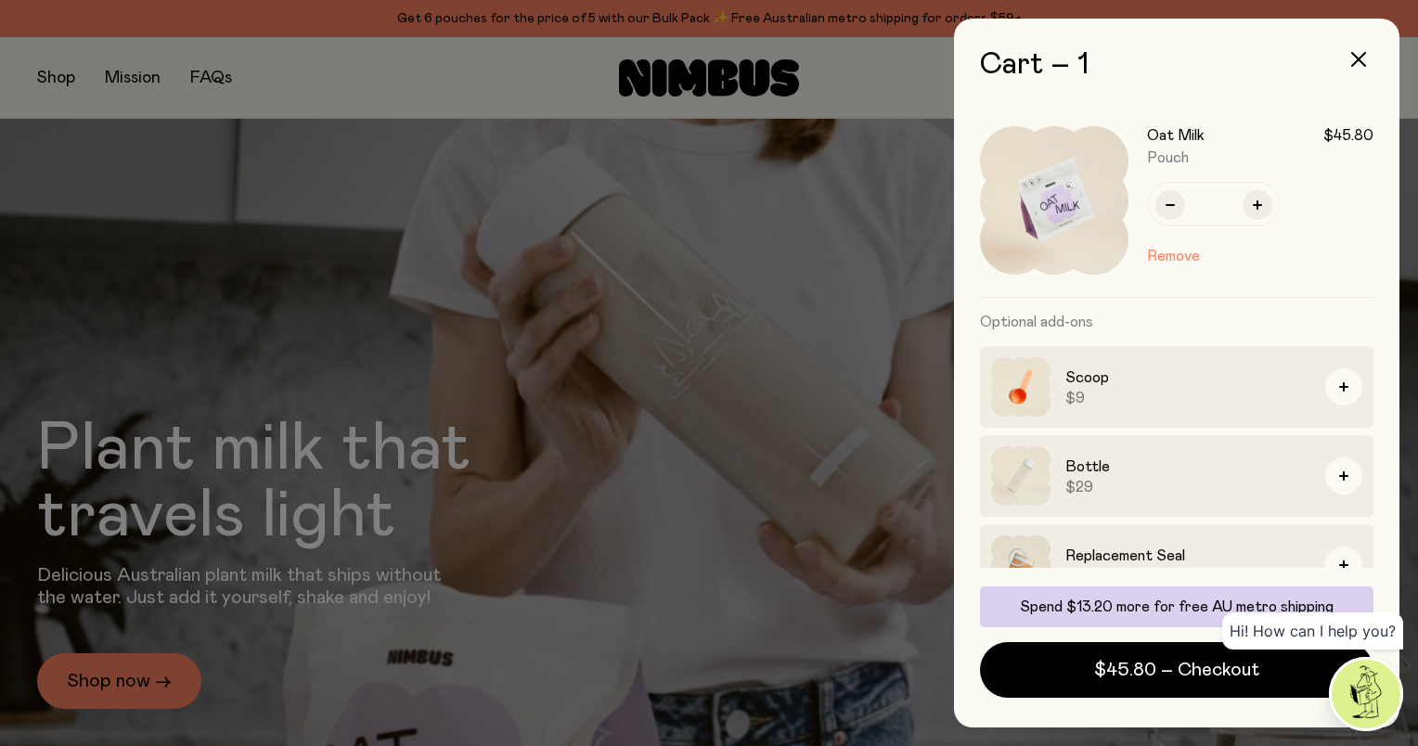
click at [53, 84] on div at bounding box center [709, 373] width 1418 height 746
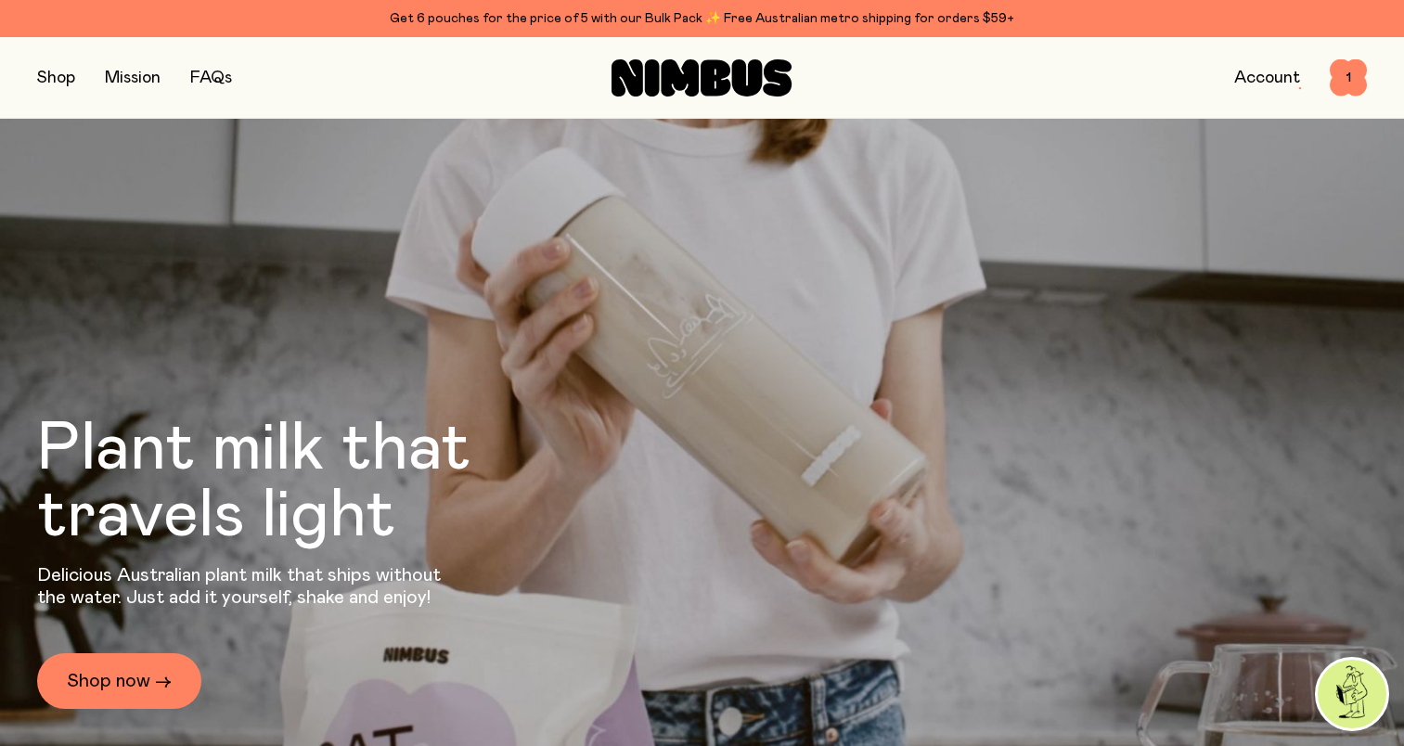
click at [58, 82] on button "button" at bounding box center [56, 78] width 38 height 26
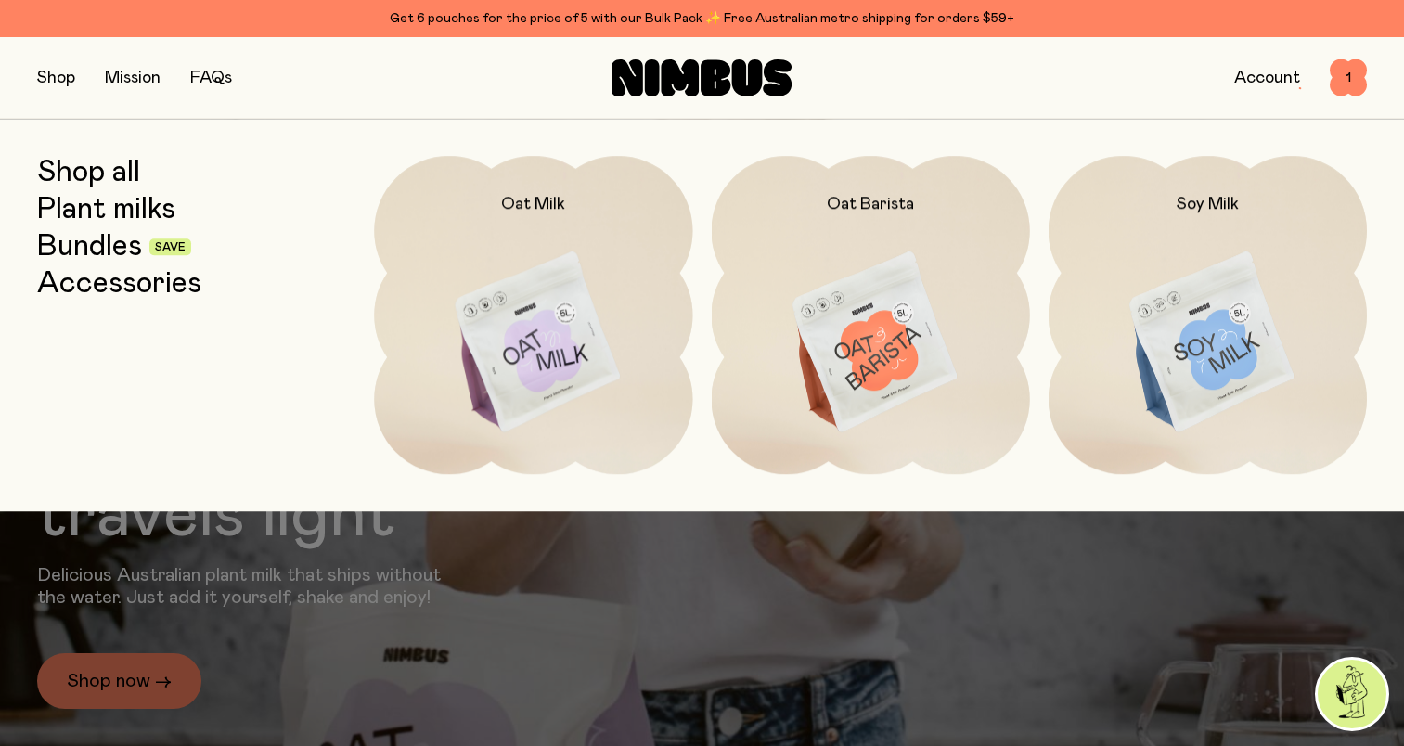
click at [122, 256] on link "Bundles" at bounding box center [89, 246] width 105 height 33
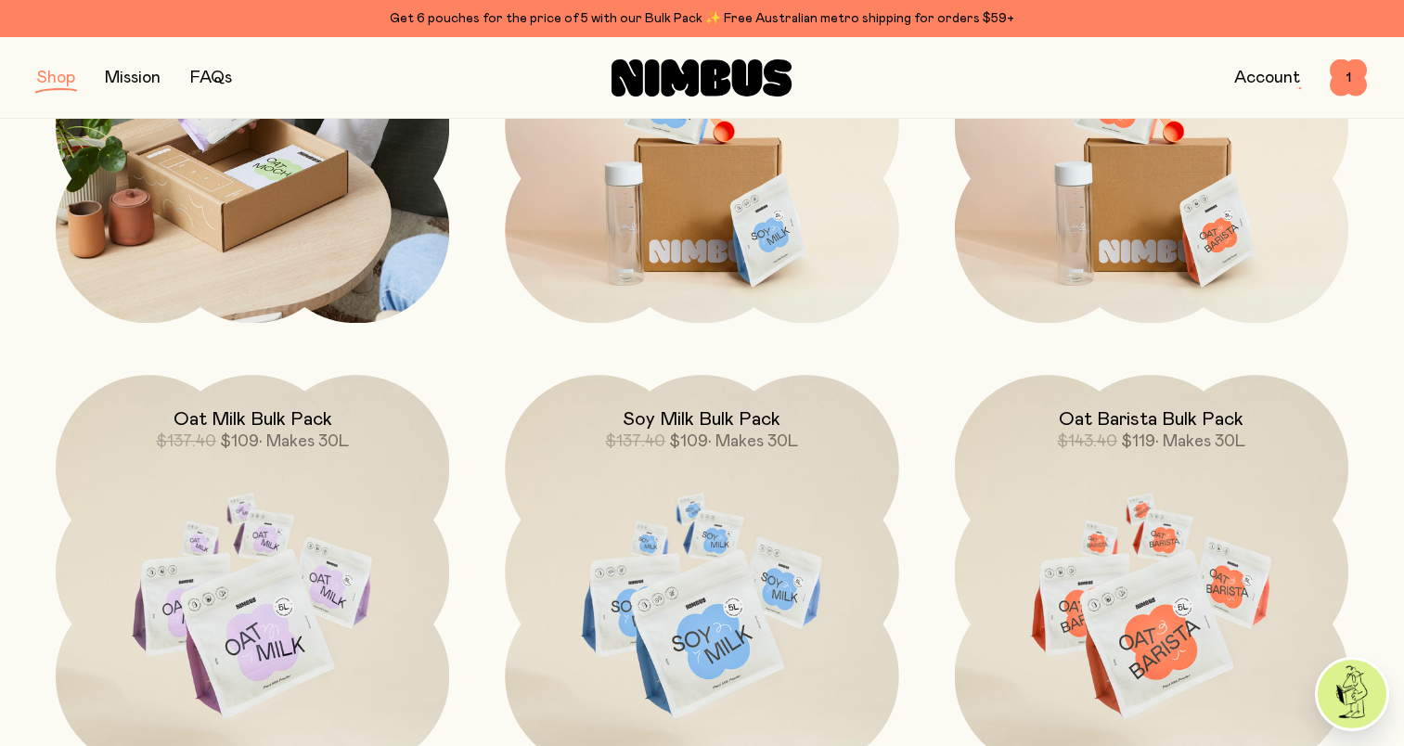
scroll to position [650, 0]
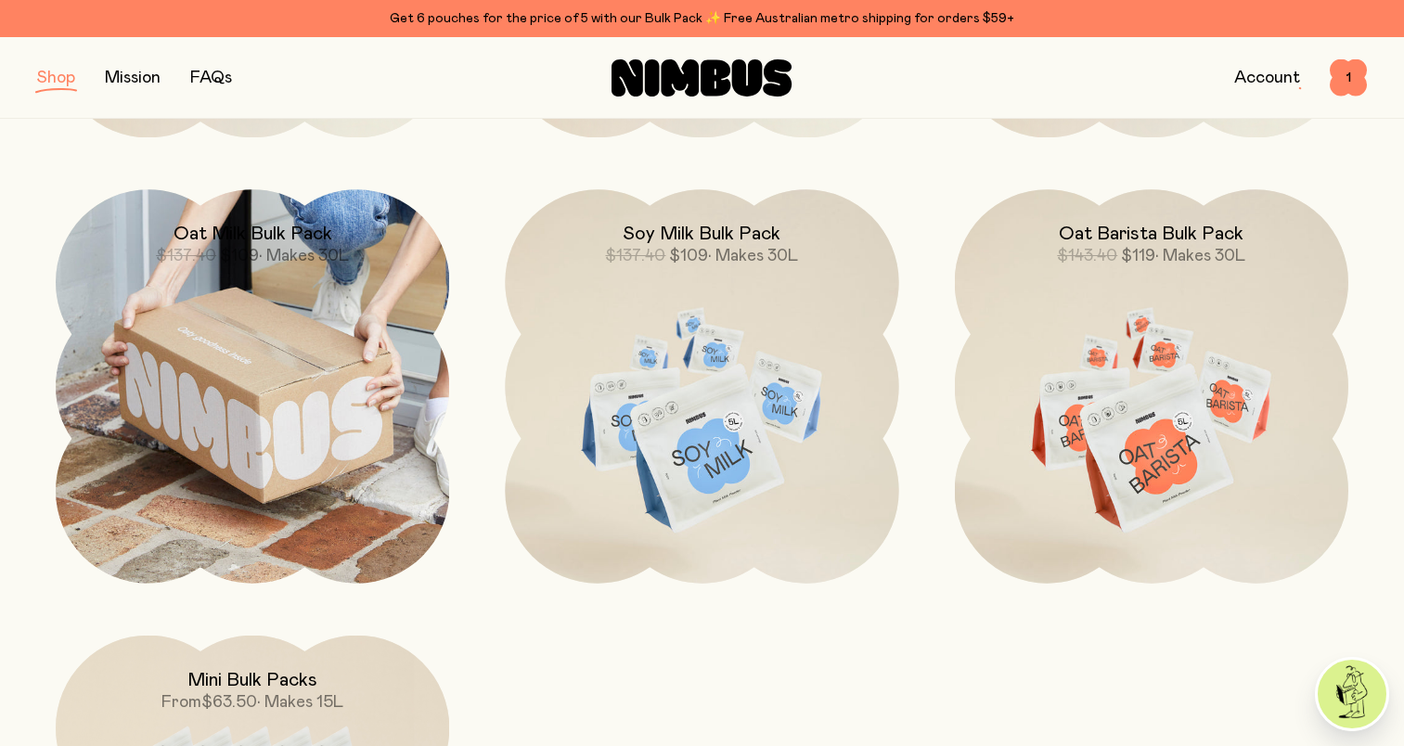
click at [224, 322] on img at bounding box center [253, 386] width 394 height 394
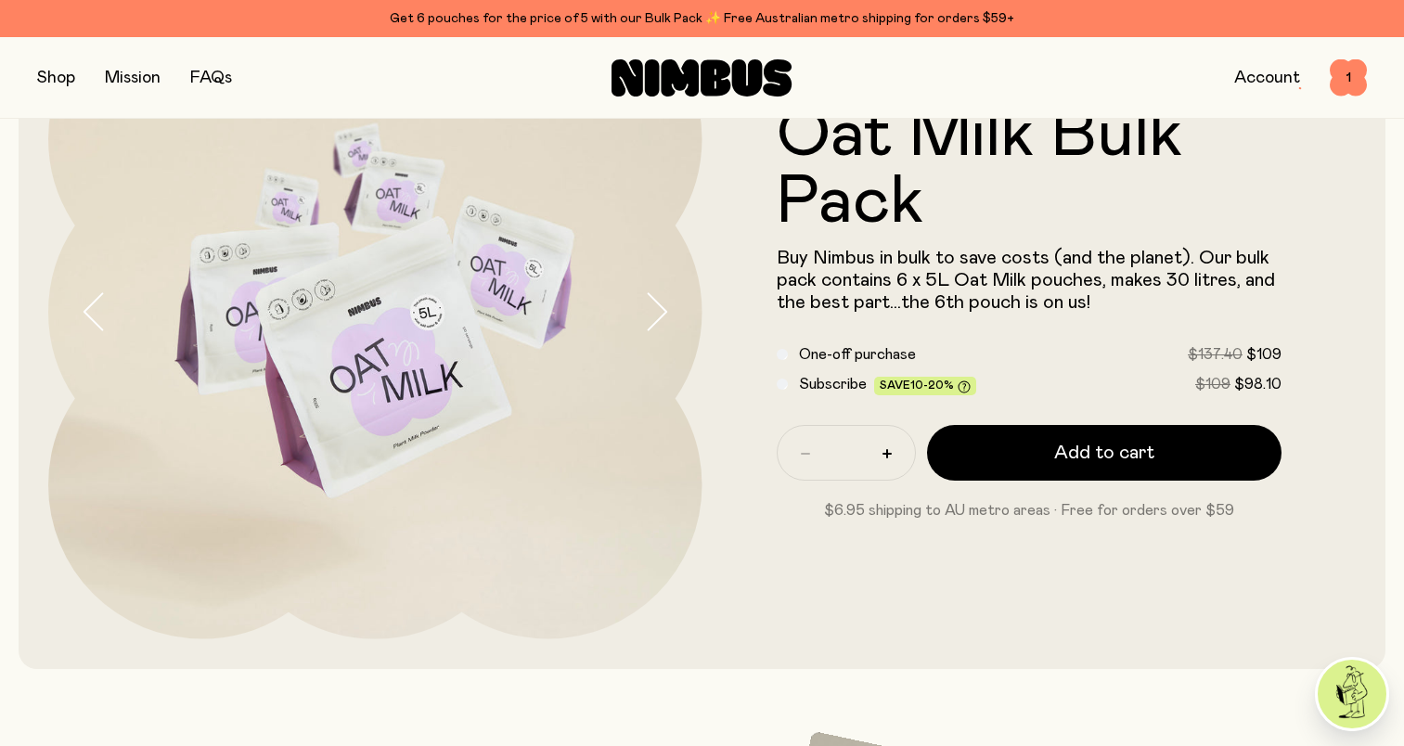
scroll to position [186, 0]
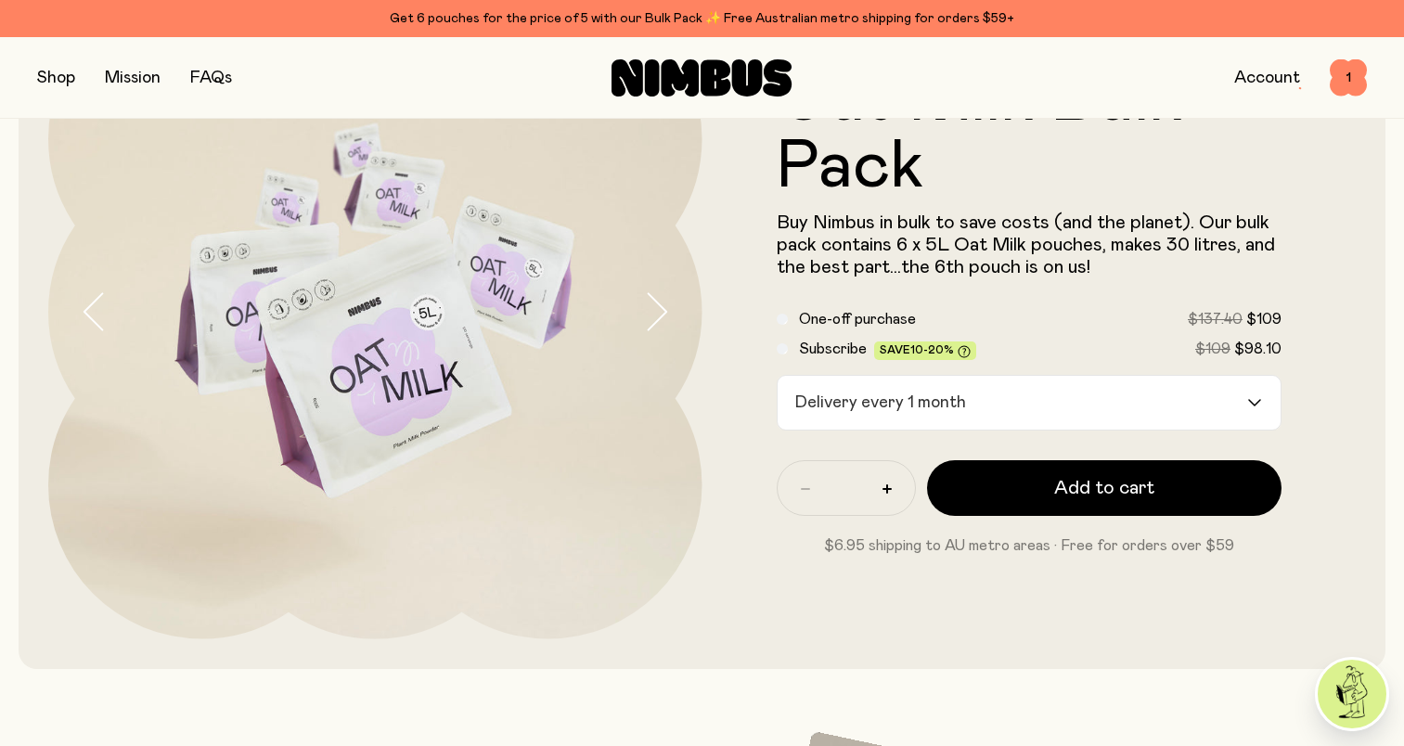
click at [1243, 402] on input "Search for option" at bounding box center [1110, 403] width 273 height 54
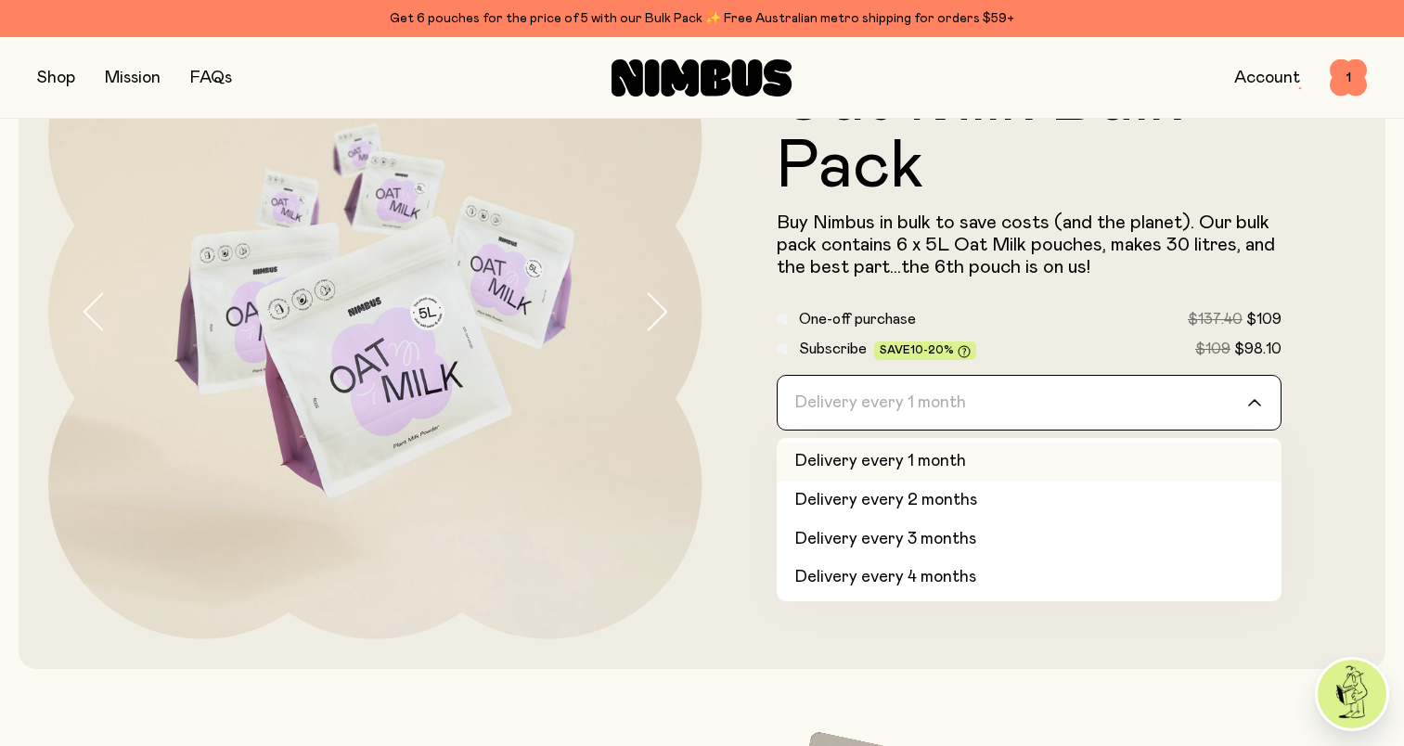
scroll to position [78, 0]
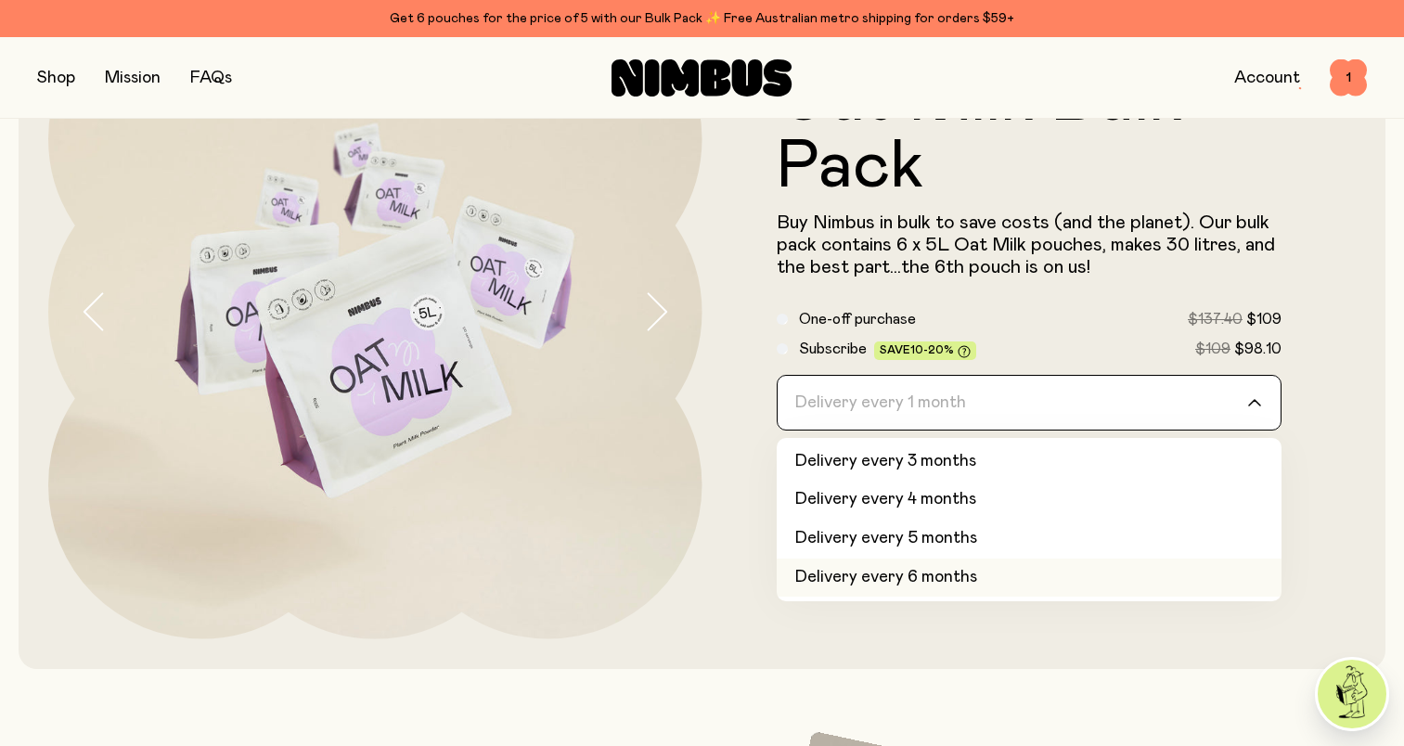
click at [968, 589] on li "Delivery every 6 months" at bounding box center [1030, 578] width 506 height 39
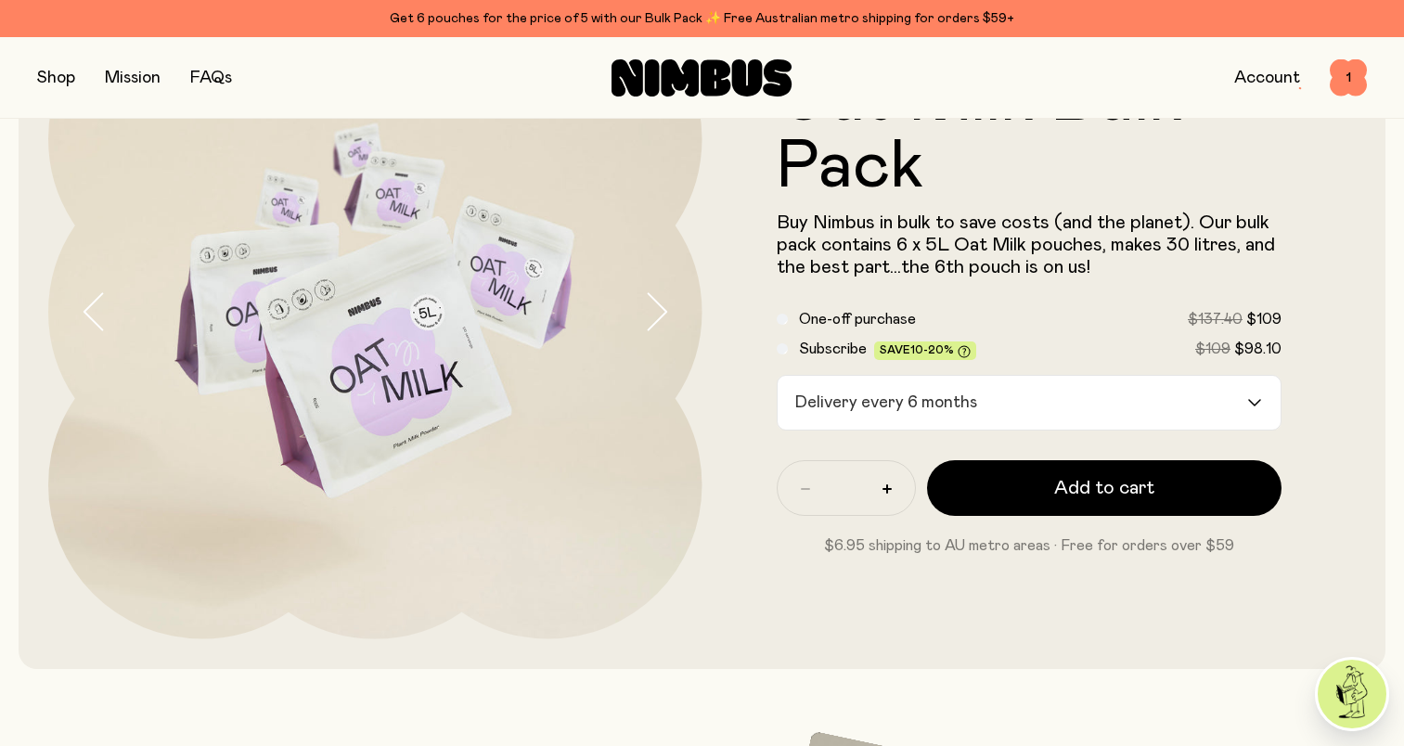
click at [732, 381] on form "Oat Milk Bulk Pack Buy Nimbus in bulk to save costs (and the planet). Our bulk …" at bounding box center [1030, 312] width 654 height 490
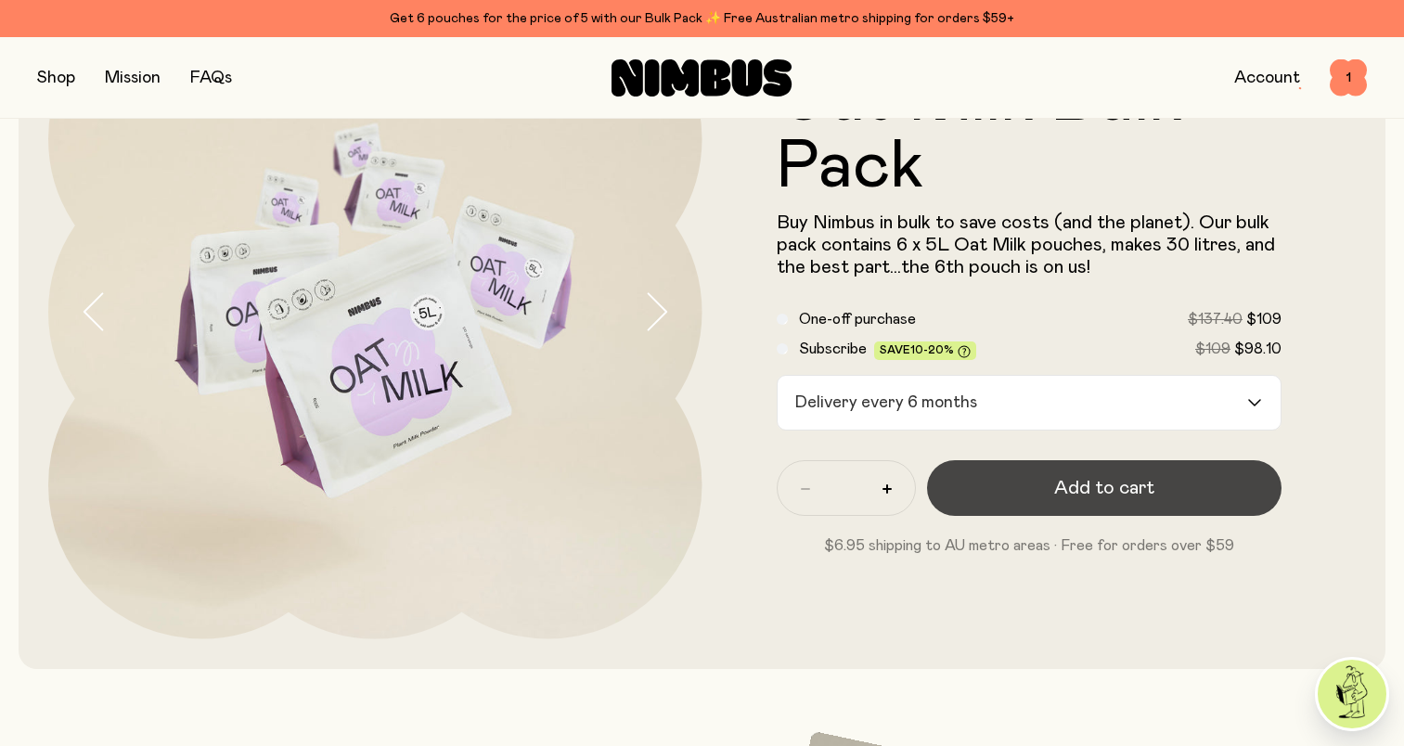
click at [1096, 511] on button "Add to cart" at bounding box center [1104, 488] width 355 height 56
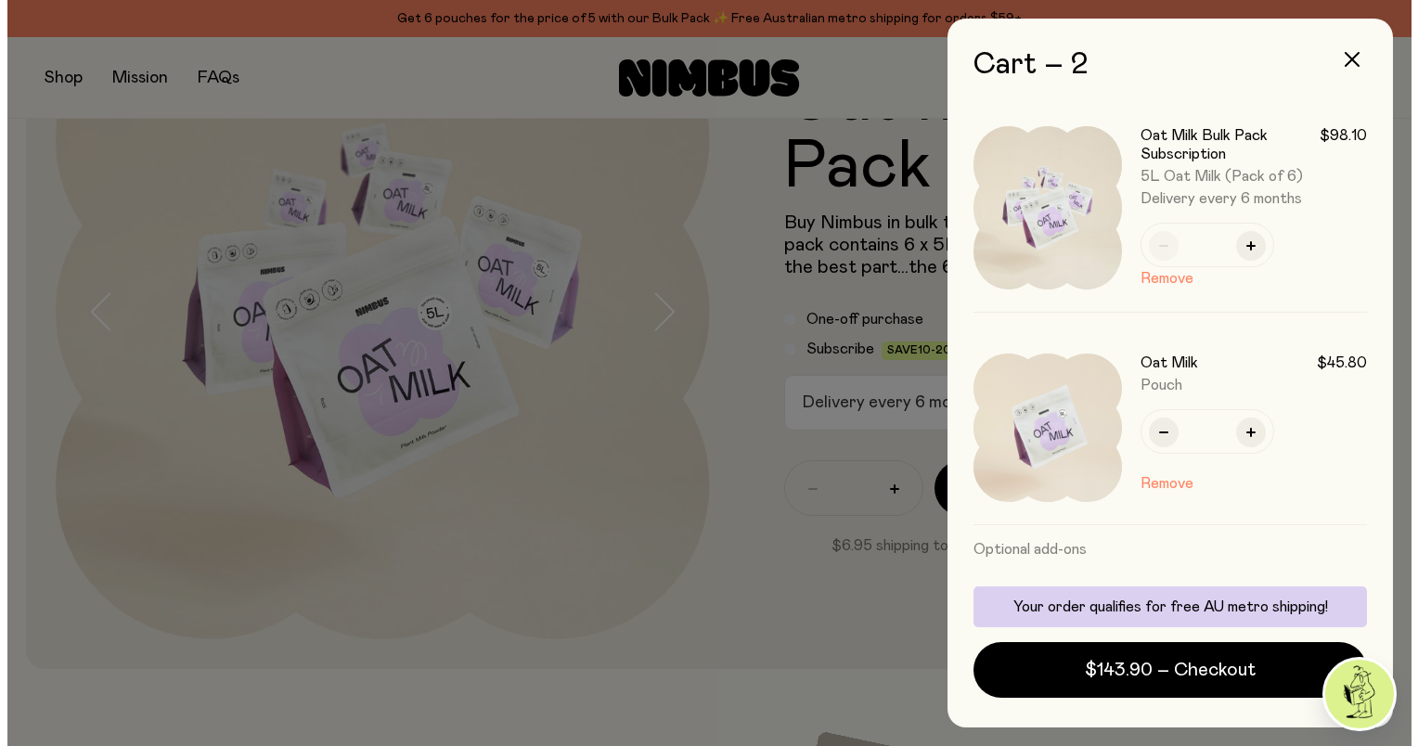
scroll to position [0, 0]
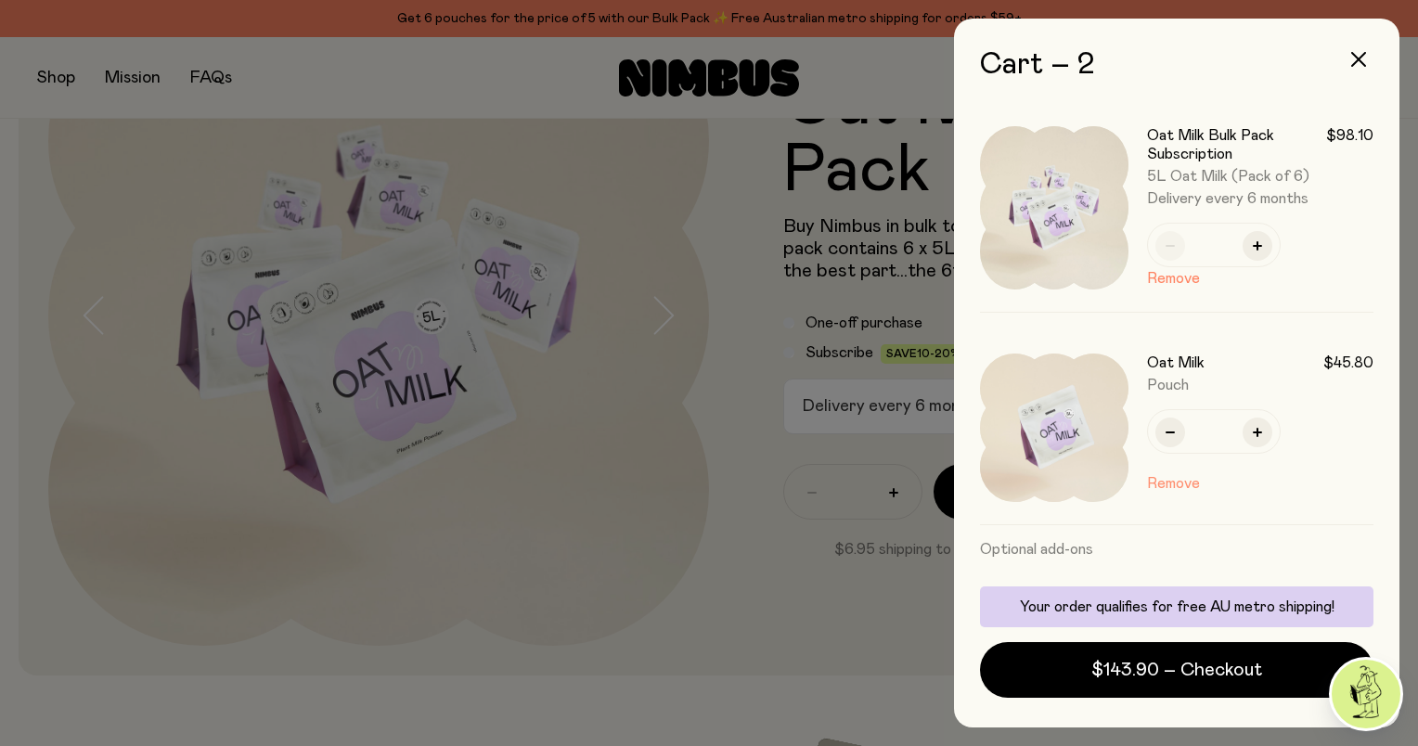
click at [1173, 478] on button "Remove" at bounding box center [1173, 483] width 53 height 22
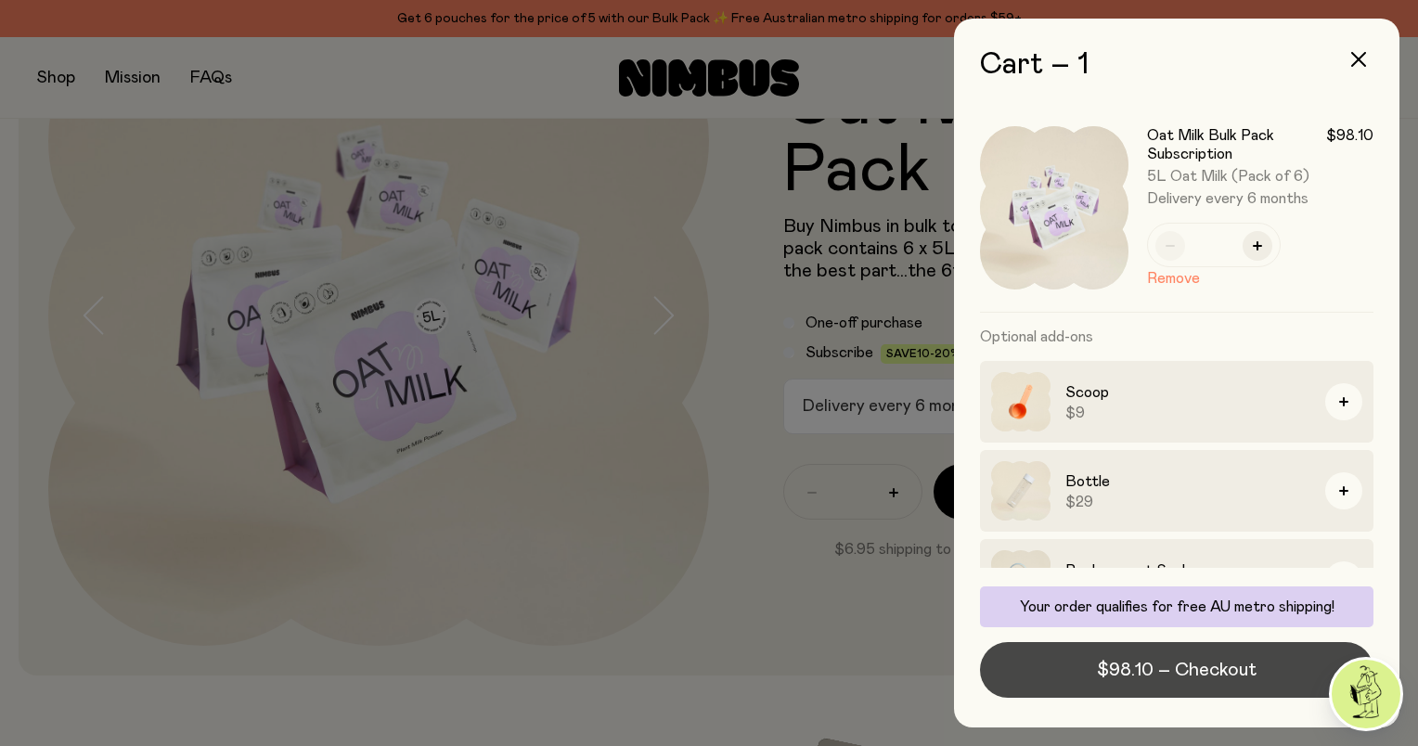
click at [1130, 670] on span "$98.10 – Checkout" at bounding box center [1177, 670] width 160 height 26
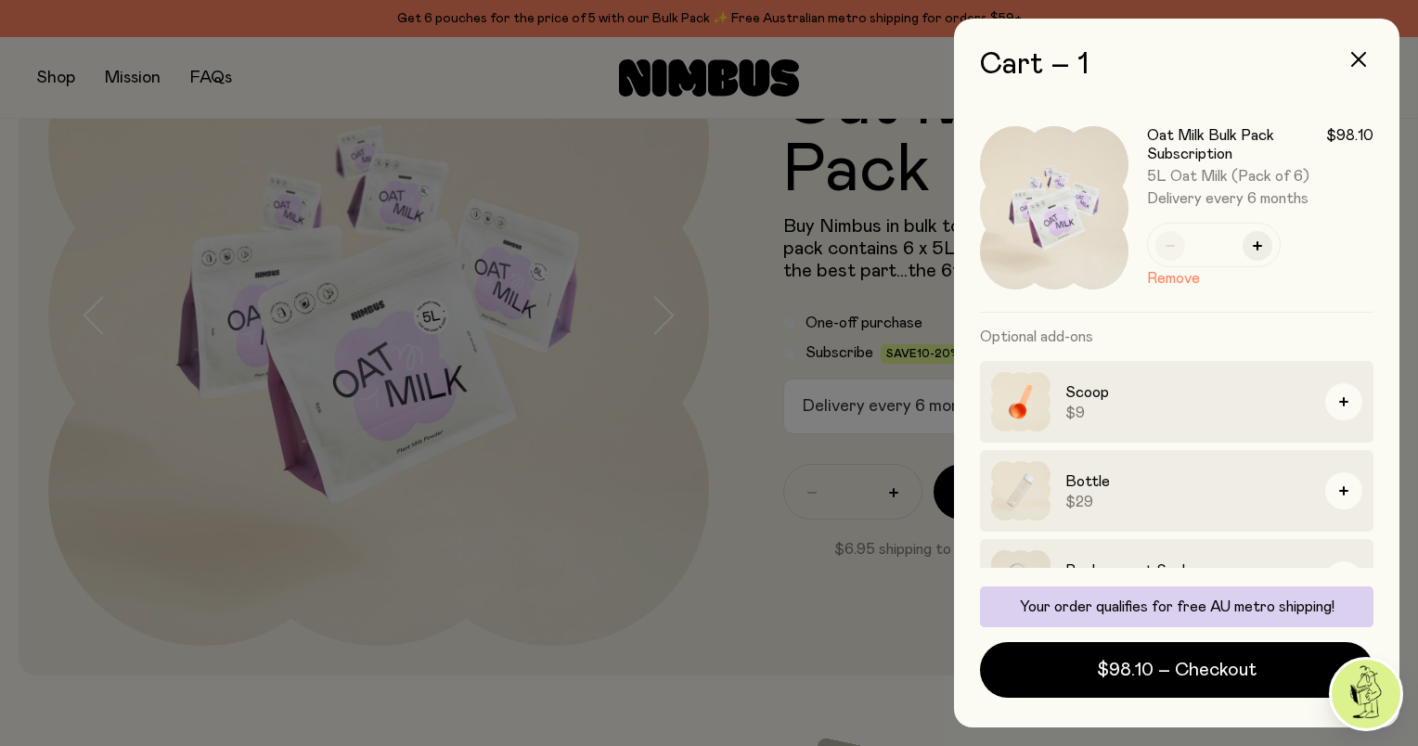
click at [678, 413] on div at bounding box center [709, 373] width 1418 height 746
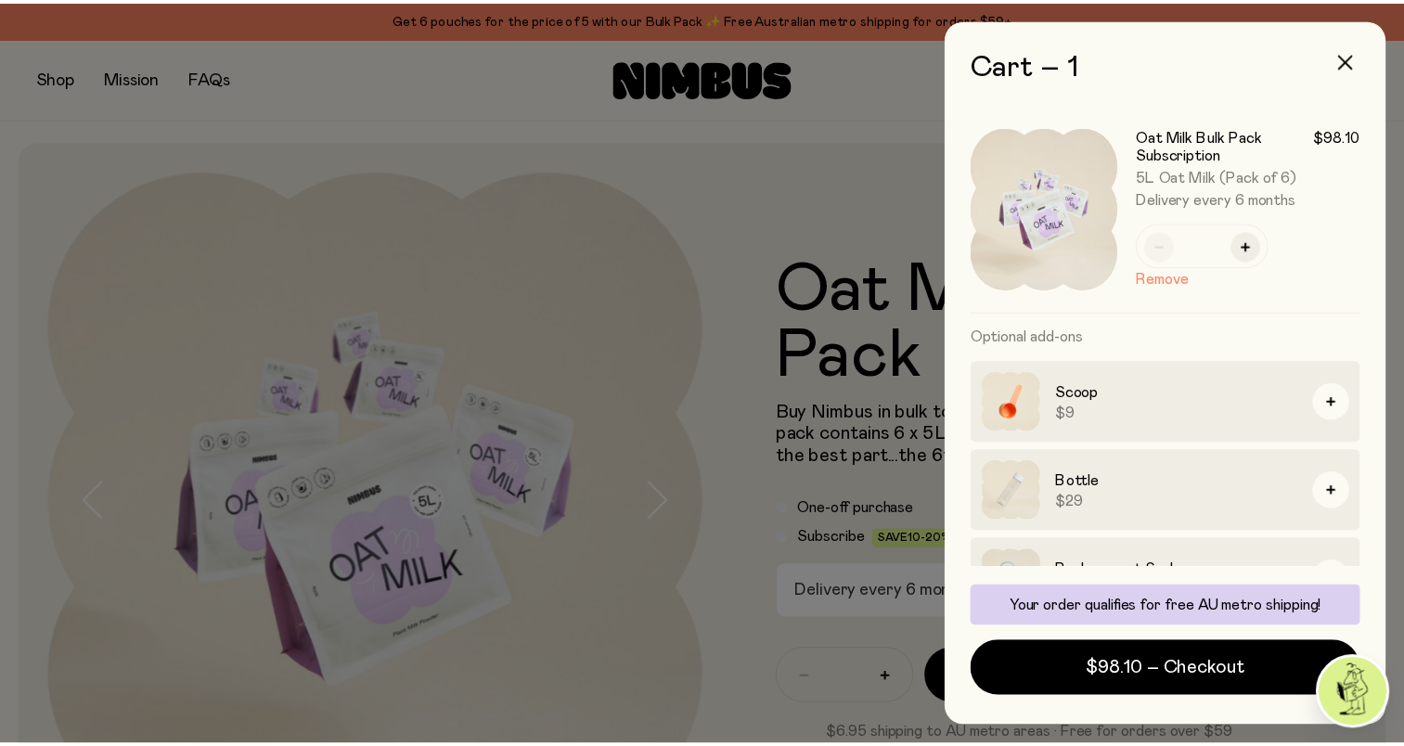
scroll to position [186, 0]
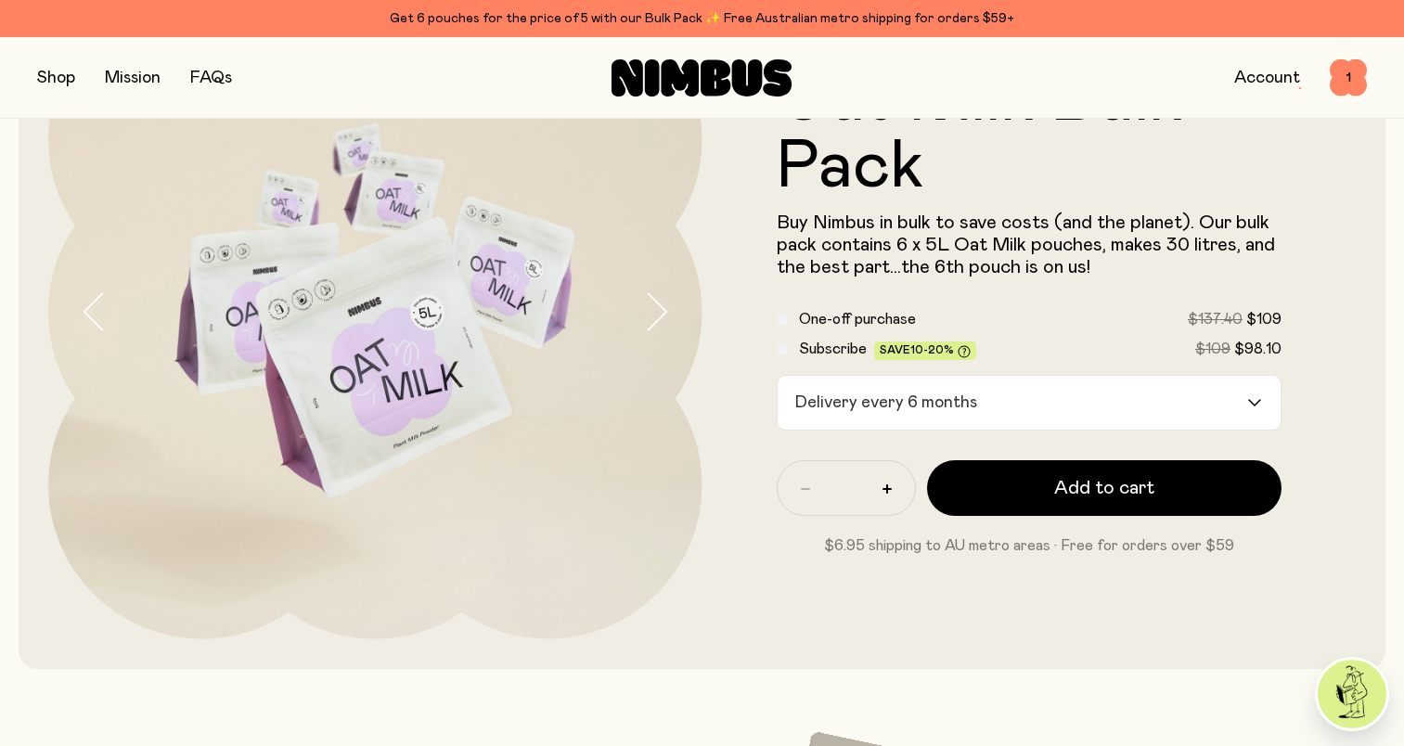
click at [721, 592] on div "Oat Milk Bulk Pack Buy Nimbus in bulk to save costs (and the planet). Our bulk …" at bounding box center [1030, 312] width 654 height 654
click at [1343, 73] on span "1" at bounding box center [1348, 77] width 37 height 37
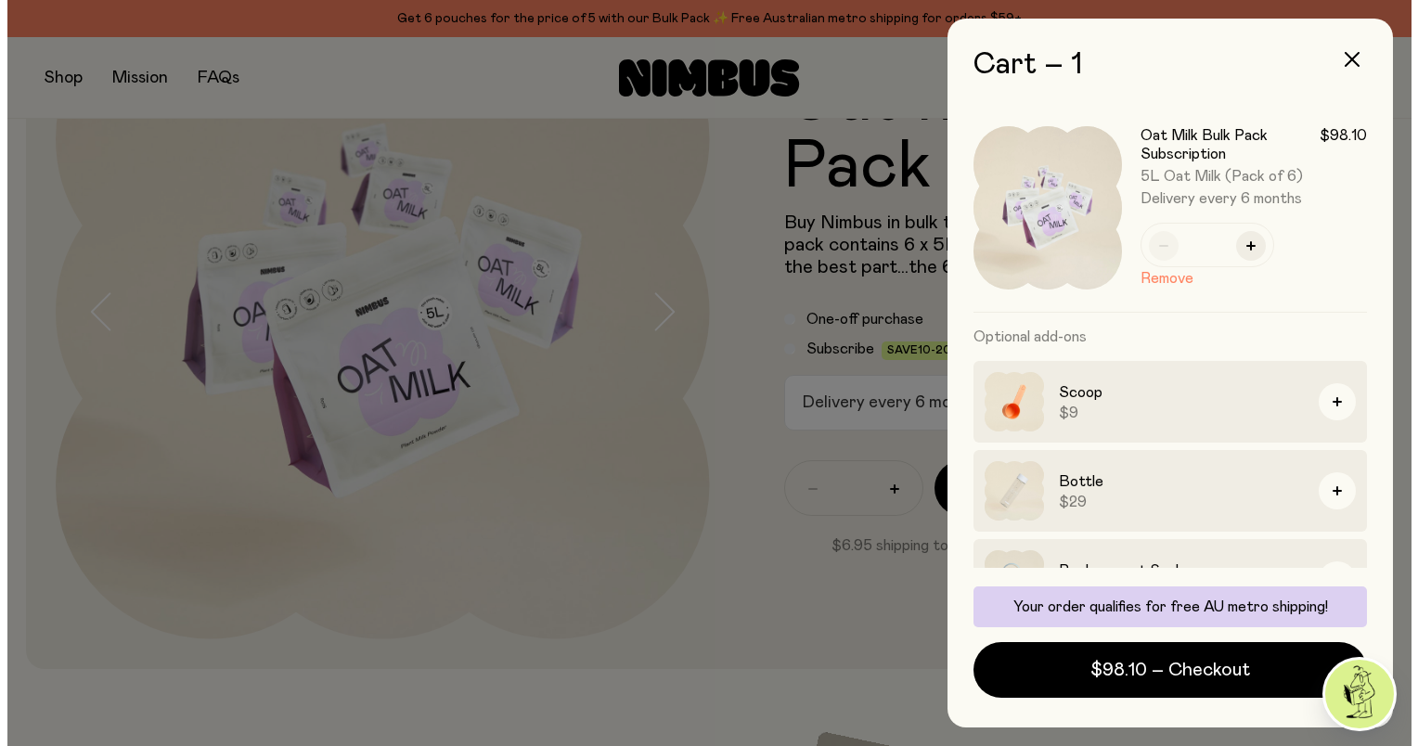
scroll to position [0, 0]
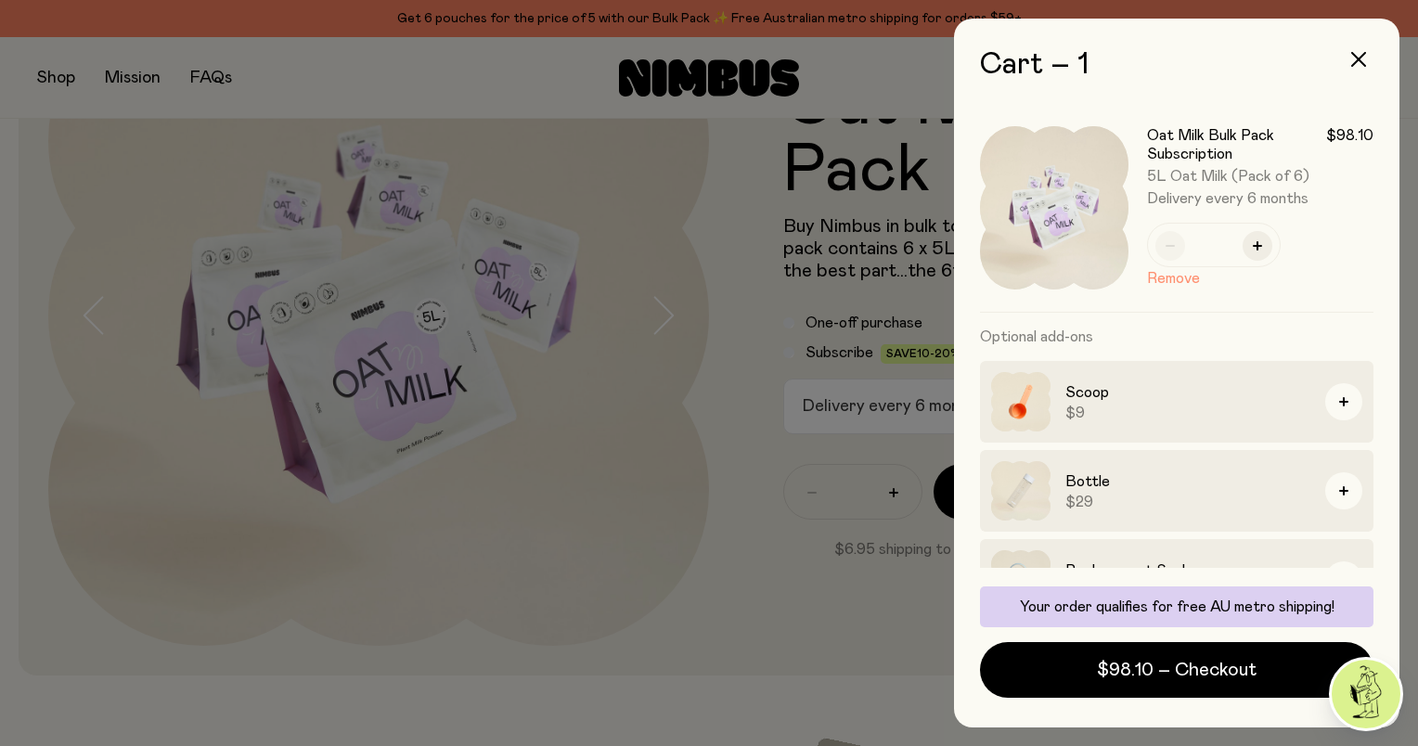
click at [1152, 277] on button "Remove" at bounding box center [1173, 278] width 53 height 22
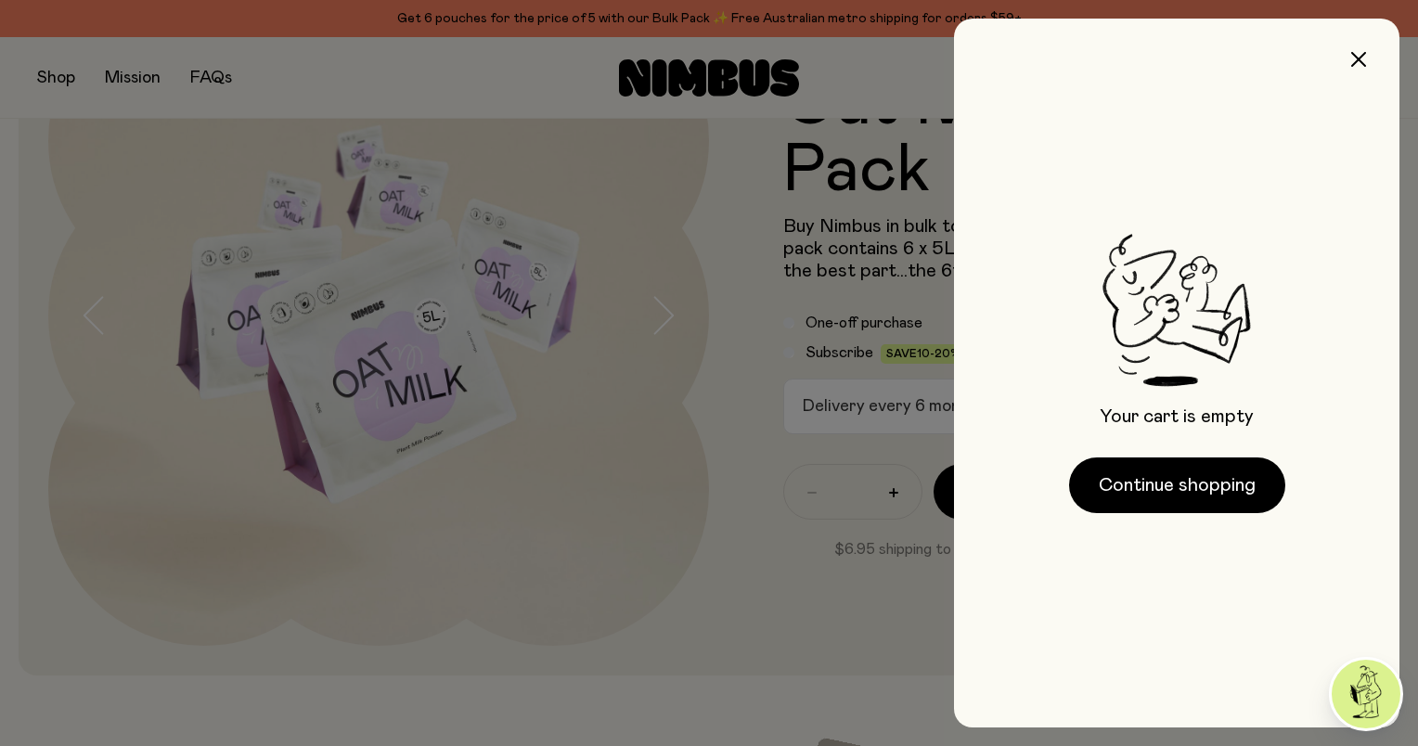
click at [637, 523] on div at bounding box center [709, 373] width 1418 height 746
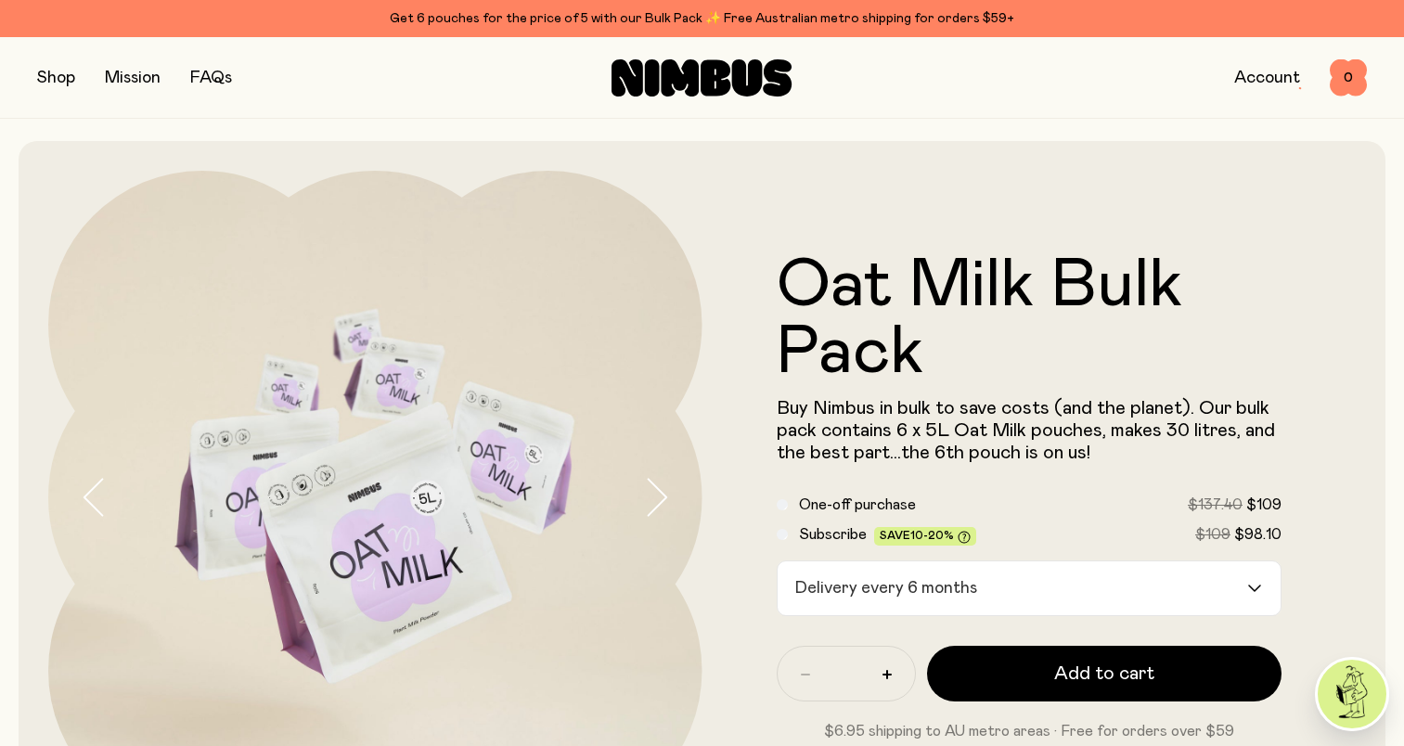
click at [1246, 78] on link "Account" at bounding box center [1267, 78] width 66 height 17
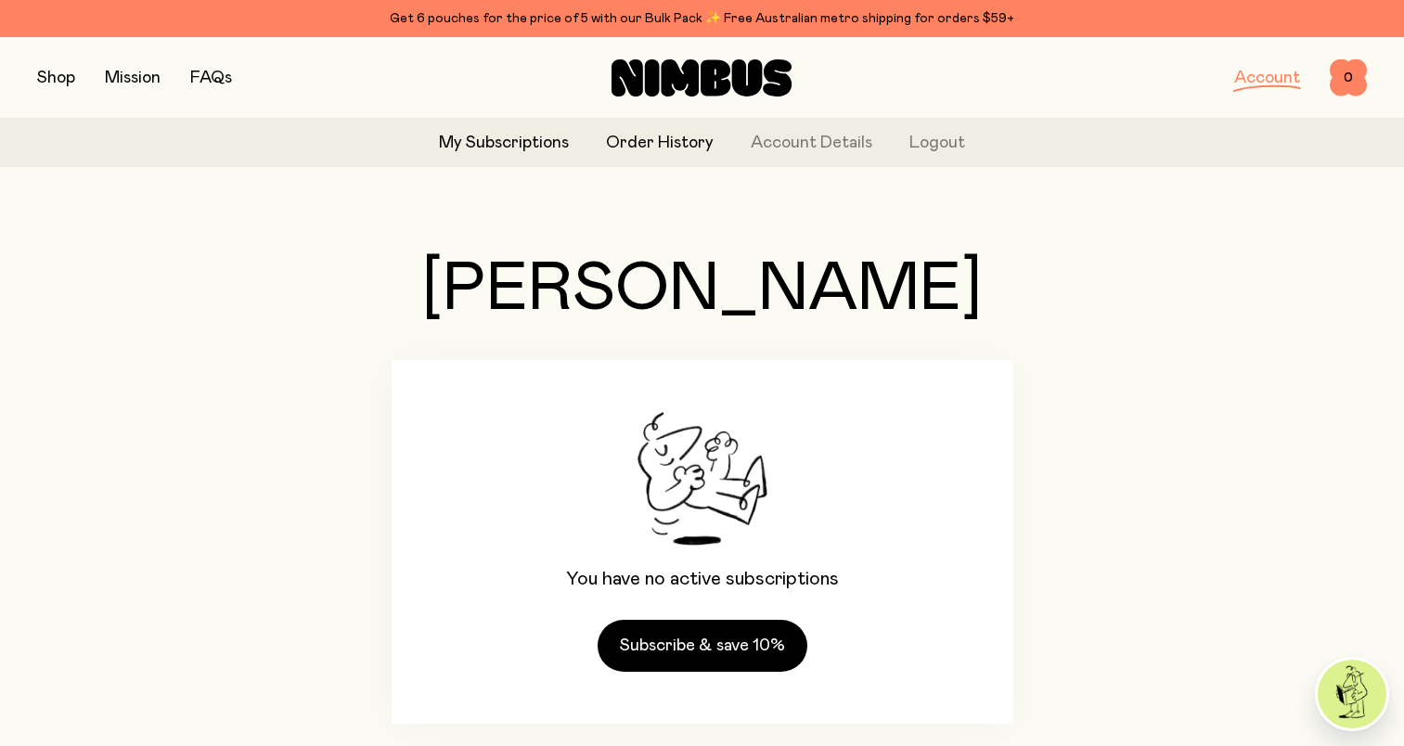
click at [617, 141] on link "Order History" at bounding box center [660, 143] width 108 height 25
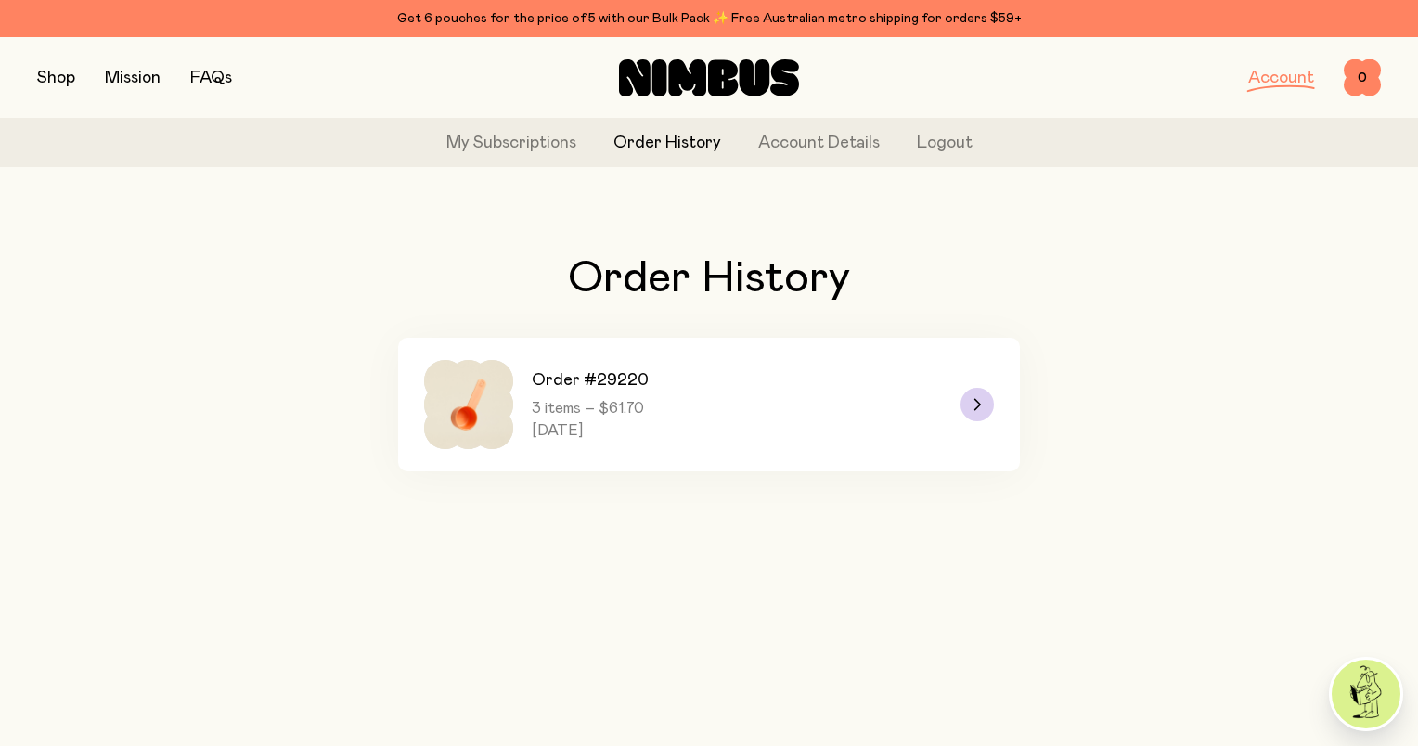
click at [944, 406] on link "Order #29220 3 items – $61.70 [DATE]" at bounding box center [709, 405] width 622 height 134
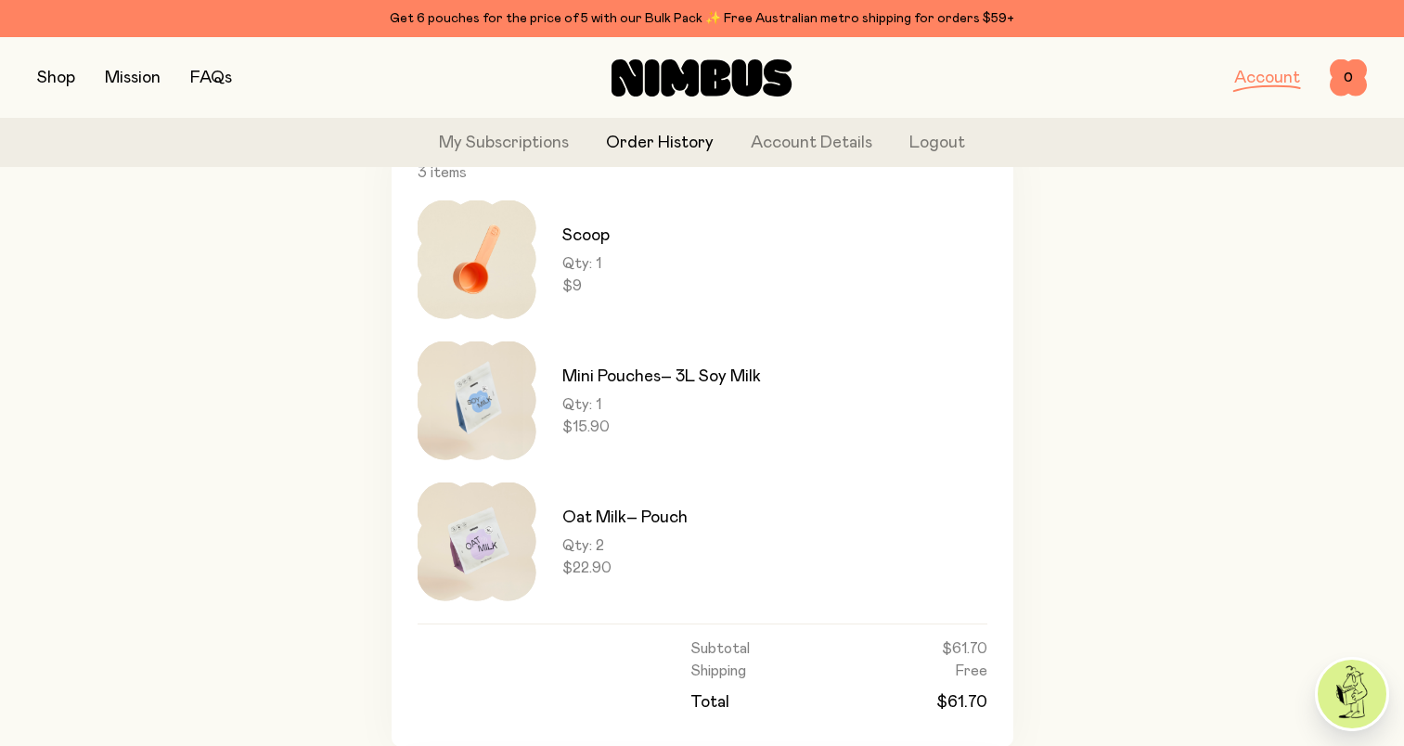
scroll to position [278, 0]
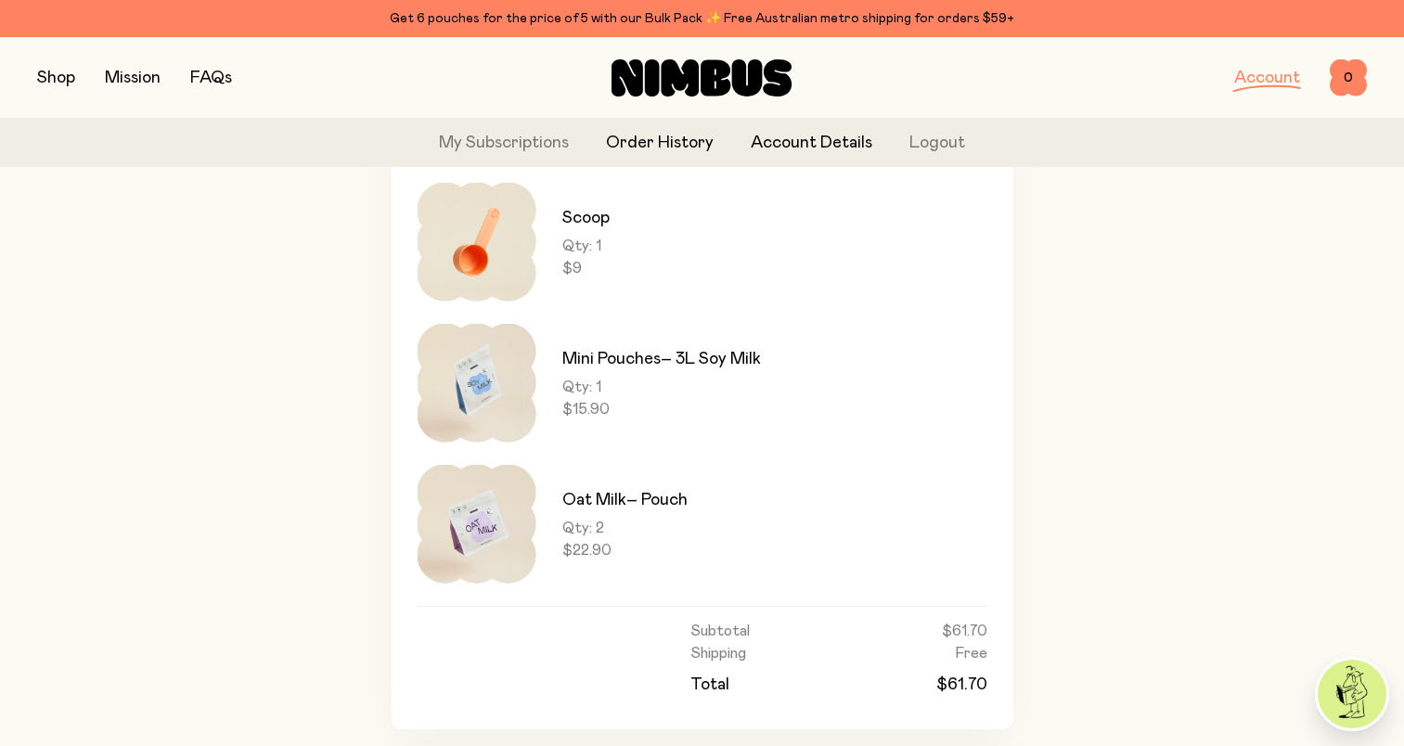
click at [838, 144] on link "Account Details" at bounding box center [812, 143] width 122 height 25
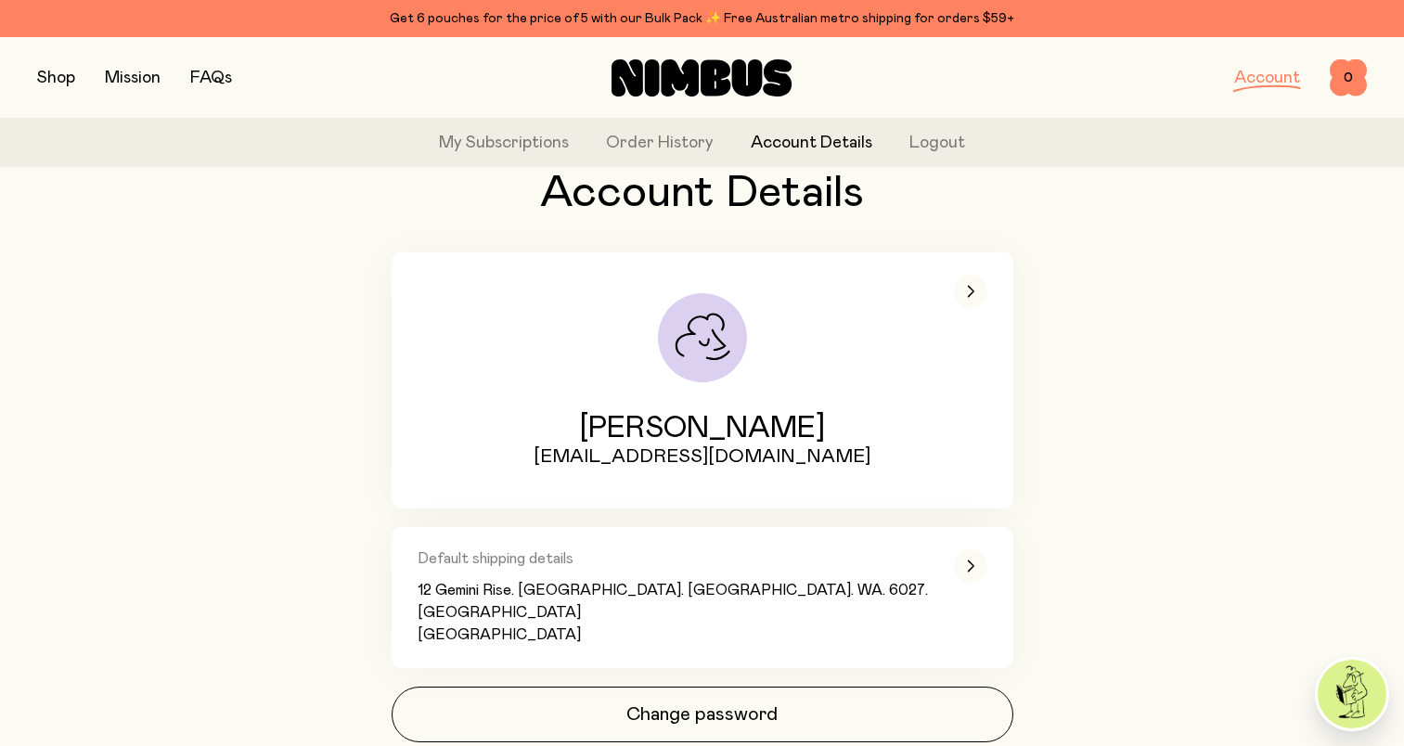
scroll to position [156, 0]
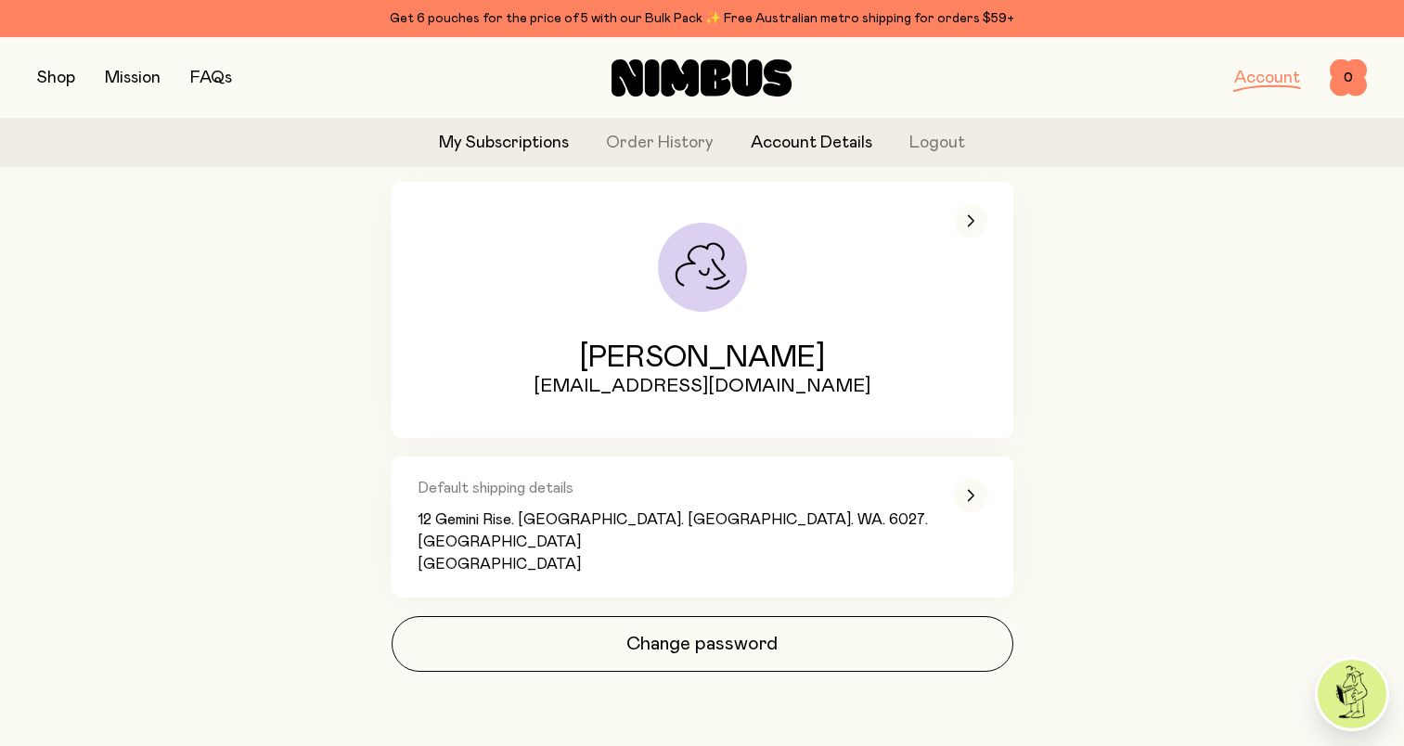
click at [514, 142] on link "My Subscriptions" at bounding box center [504, 143] width 130 height 25
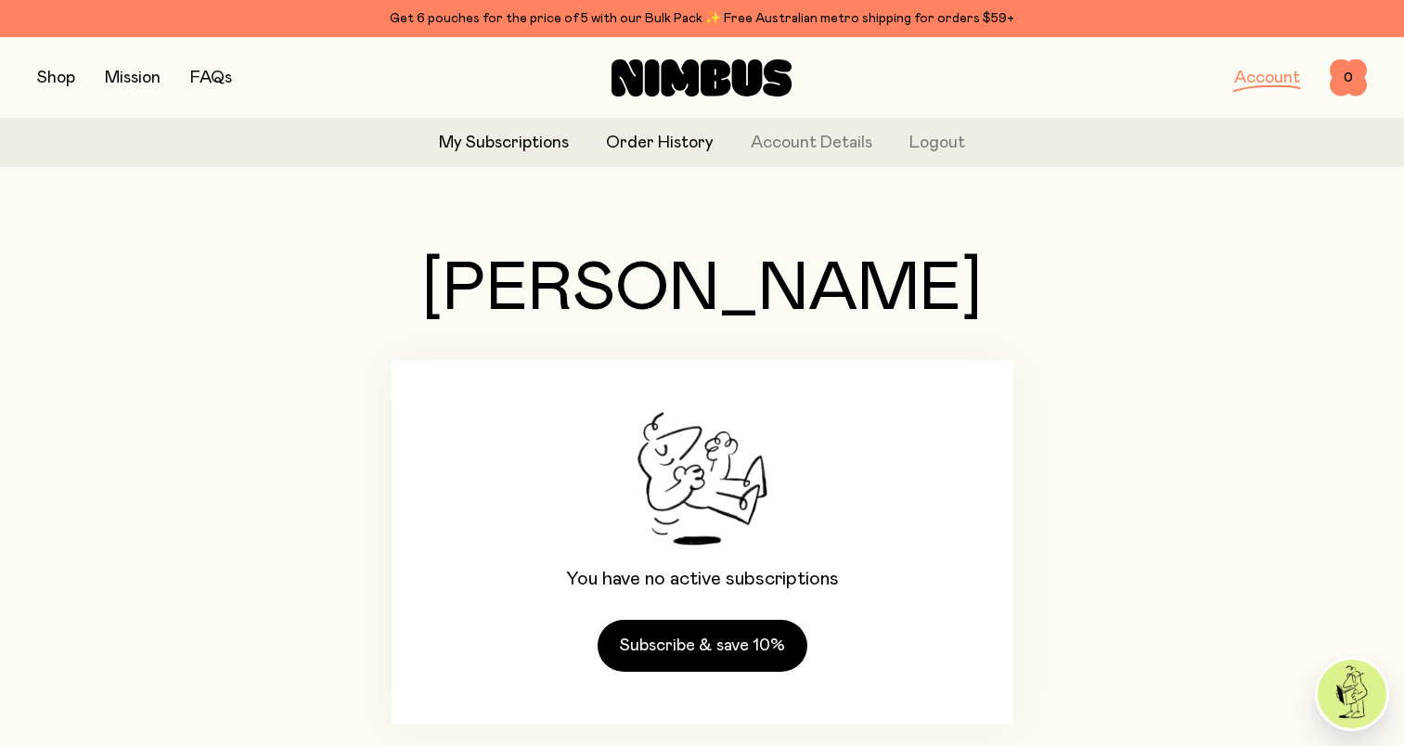
click at [641, 147] on link "Order History" at bounding box center [660, 143] width 108 height 25
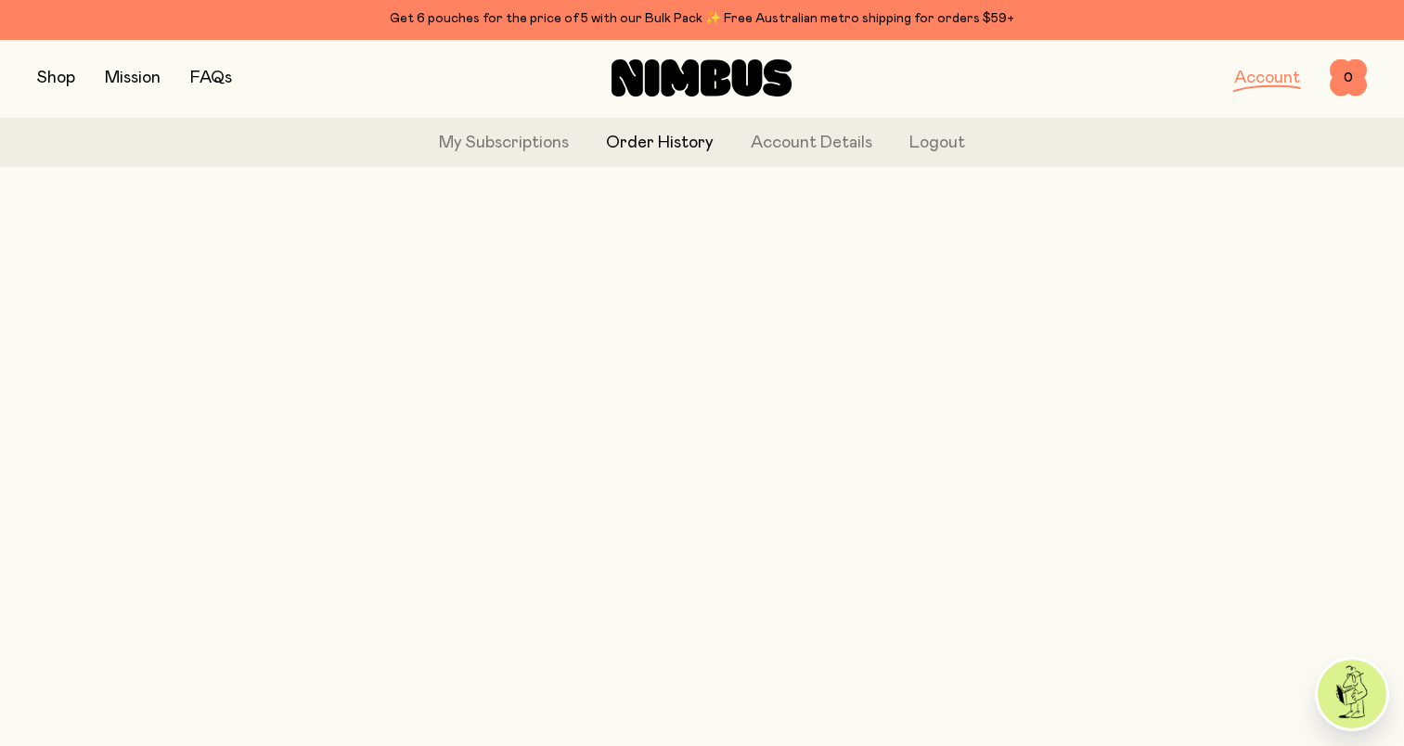
click at [697, 83] on icon at bounding box center [681, 77] width 38 height 37
